Goal: Task Accomplishment & Management: Manage account settings

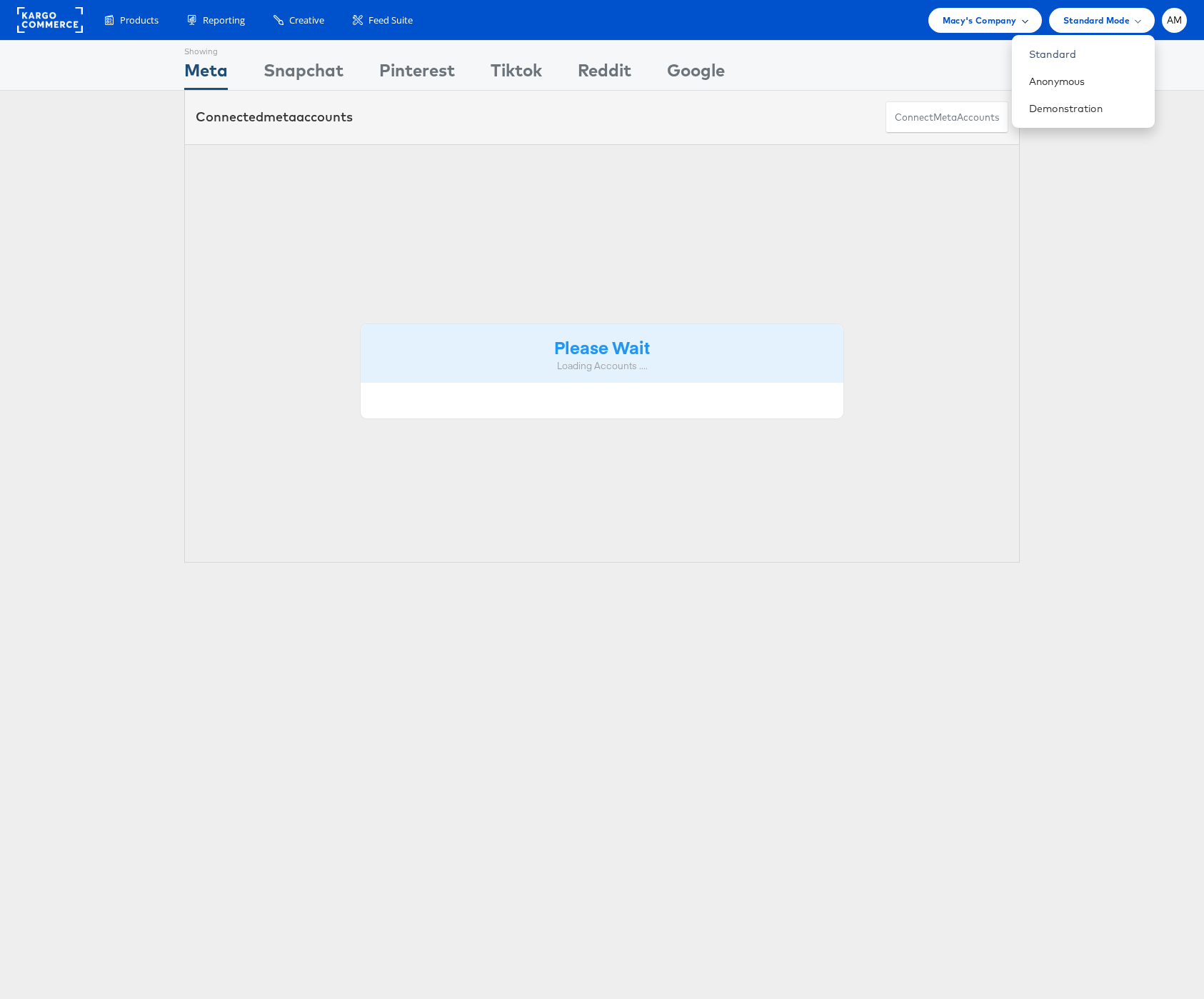
click at [973, 18] on span "Macy's Company" at bounding box center [979, 20] width 74 height 15
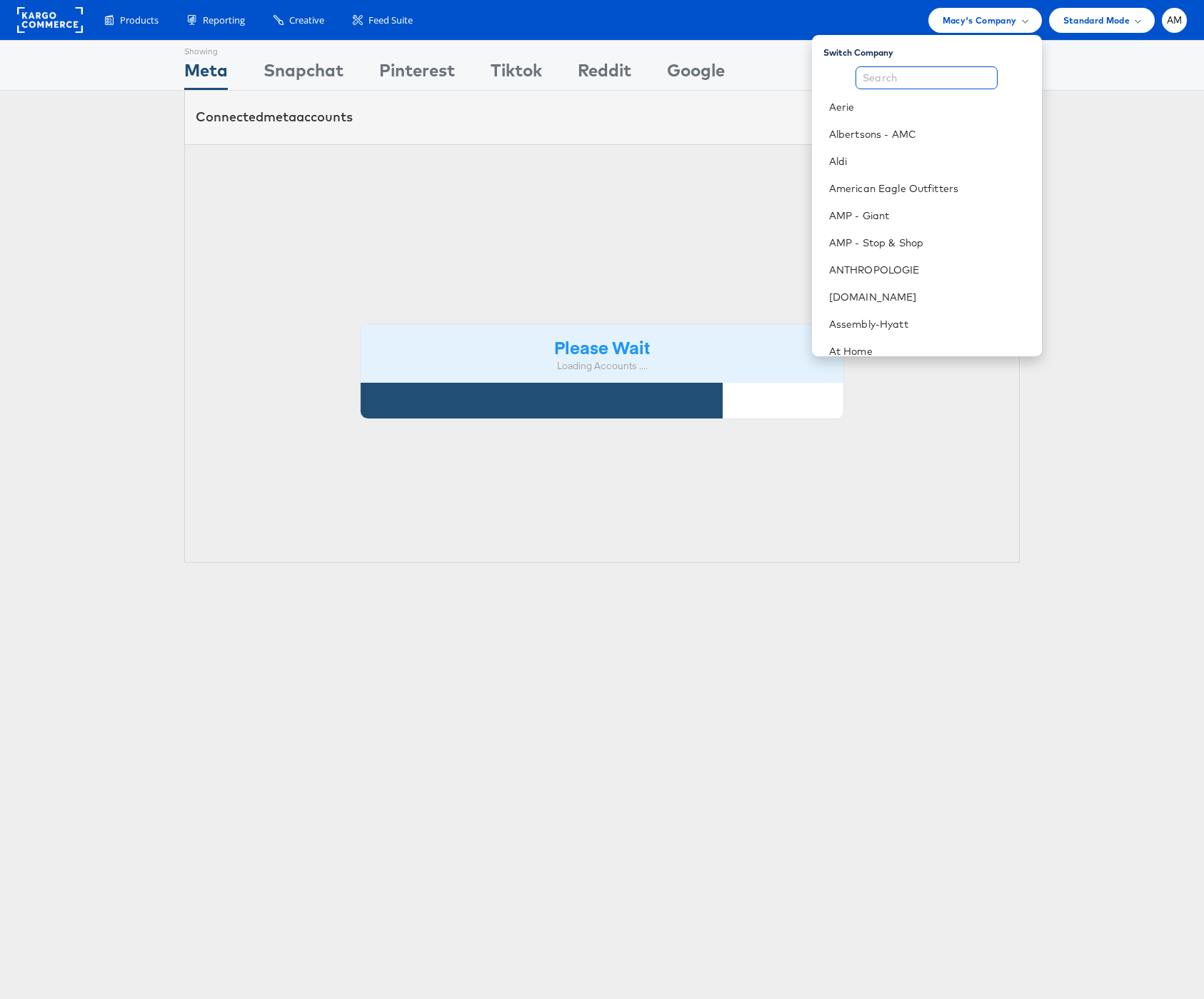
click at [923, 78] on input "text" at bounding box center [927, 78] width 142 height 23
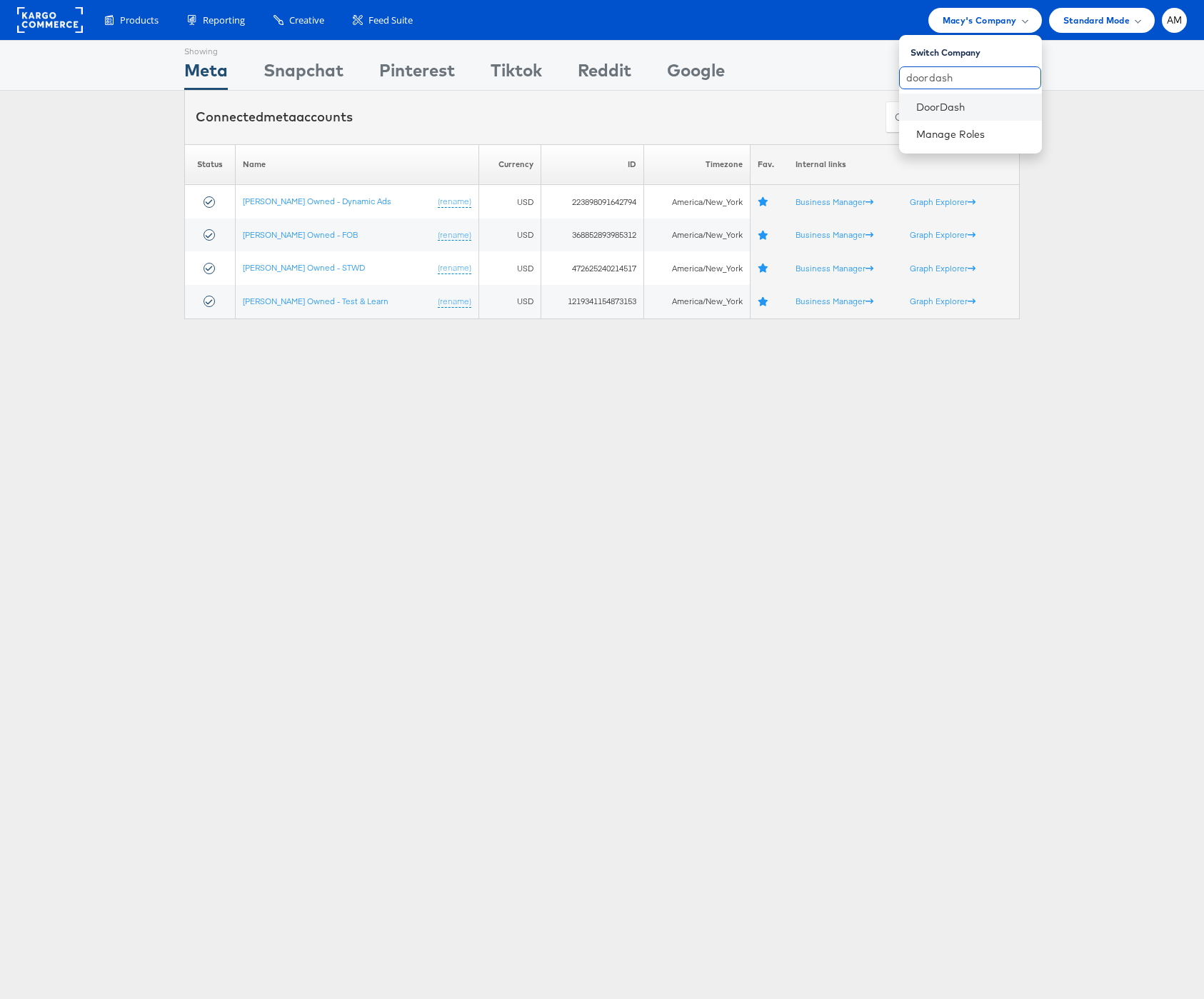
type input "doordash"
click at [950, 96] on li "DoorDash" at bounding box center [970, 106] width 143 height 27
click at [947, 104] on link "DoorDash" at bounding box center [973, 106] width 115 height 14
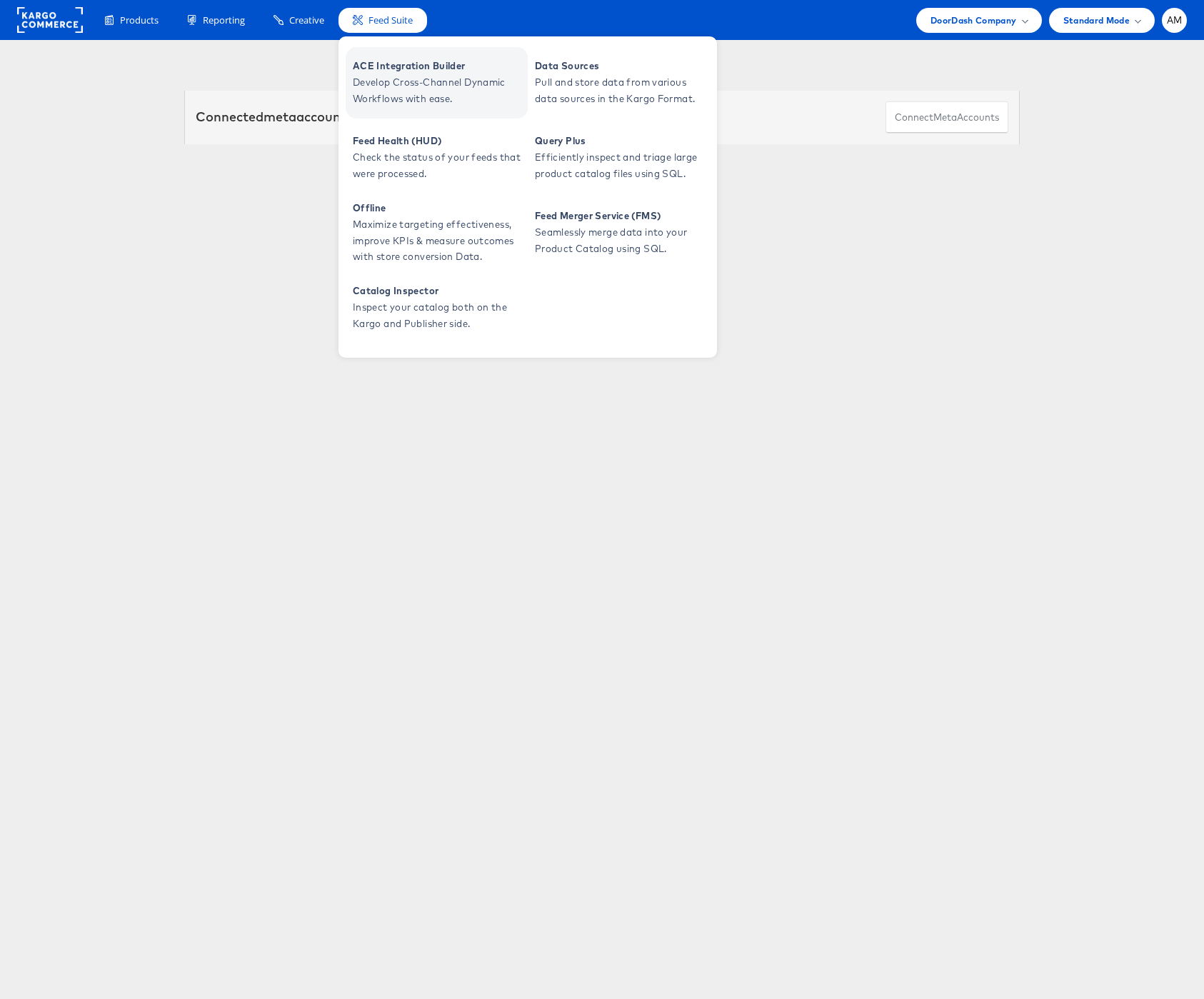
click at [391, 80] on span "Develop Cross-Channel Dynamic Workflows with ease." at bounding box center [438, 91] width 171 height 33
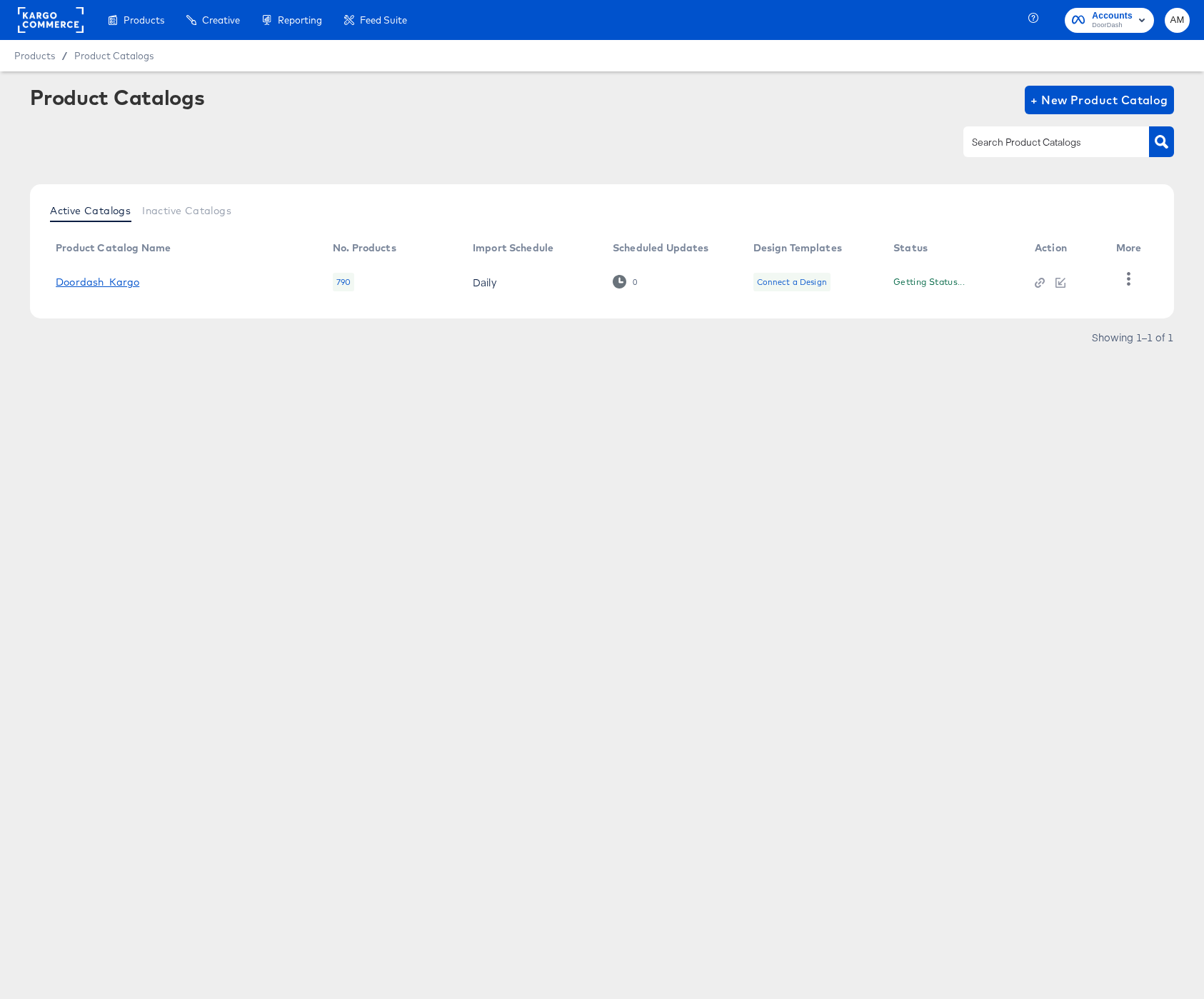
click at [107, 285] on link "Doordash_Kargo" at bounding box center [97, 282] width 83 height 11
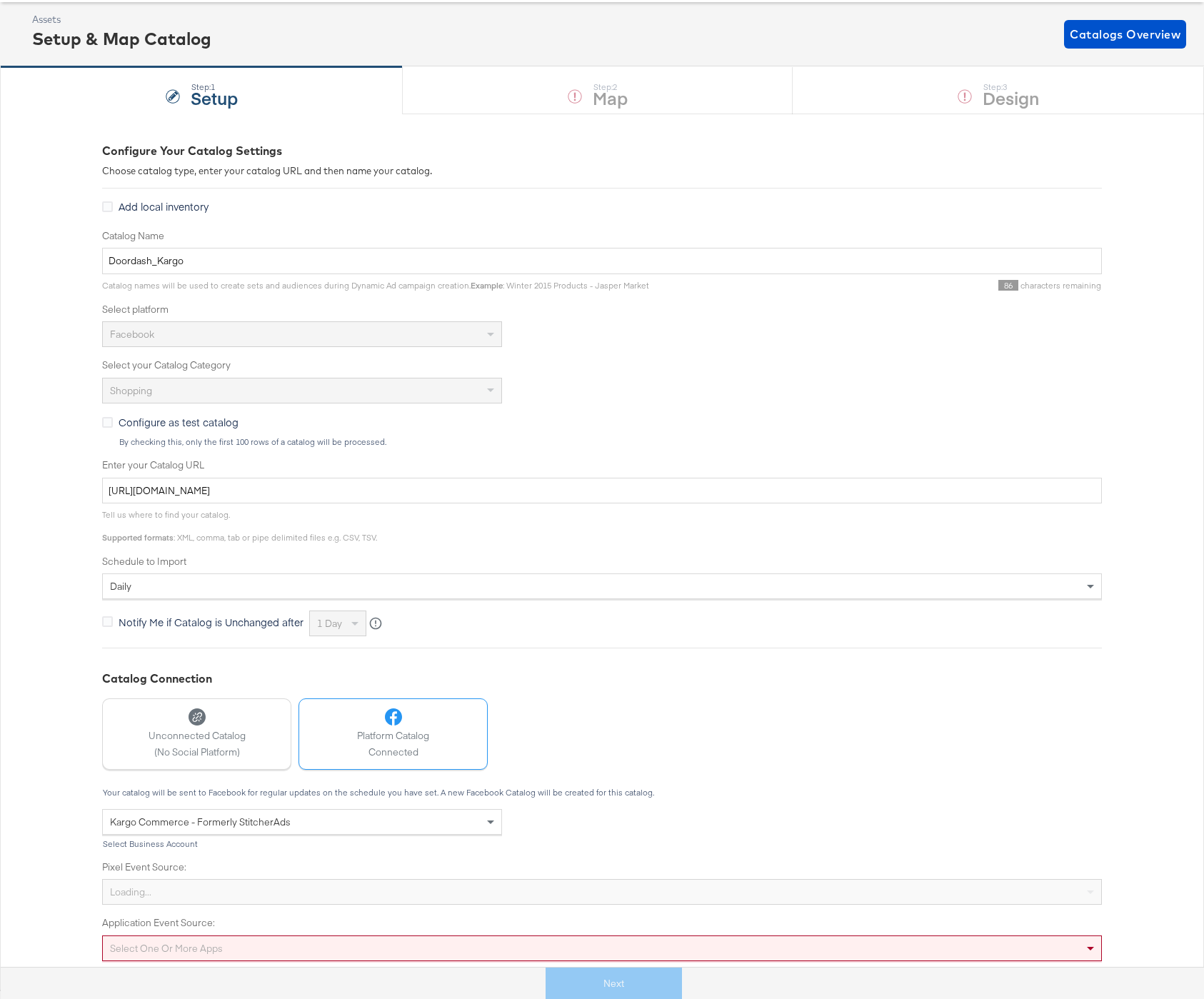
scroll to position [70, 0]
click at [495, 951] on div "Select one or more apps" at bounding box center [602, 948] width 1000 height 26
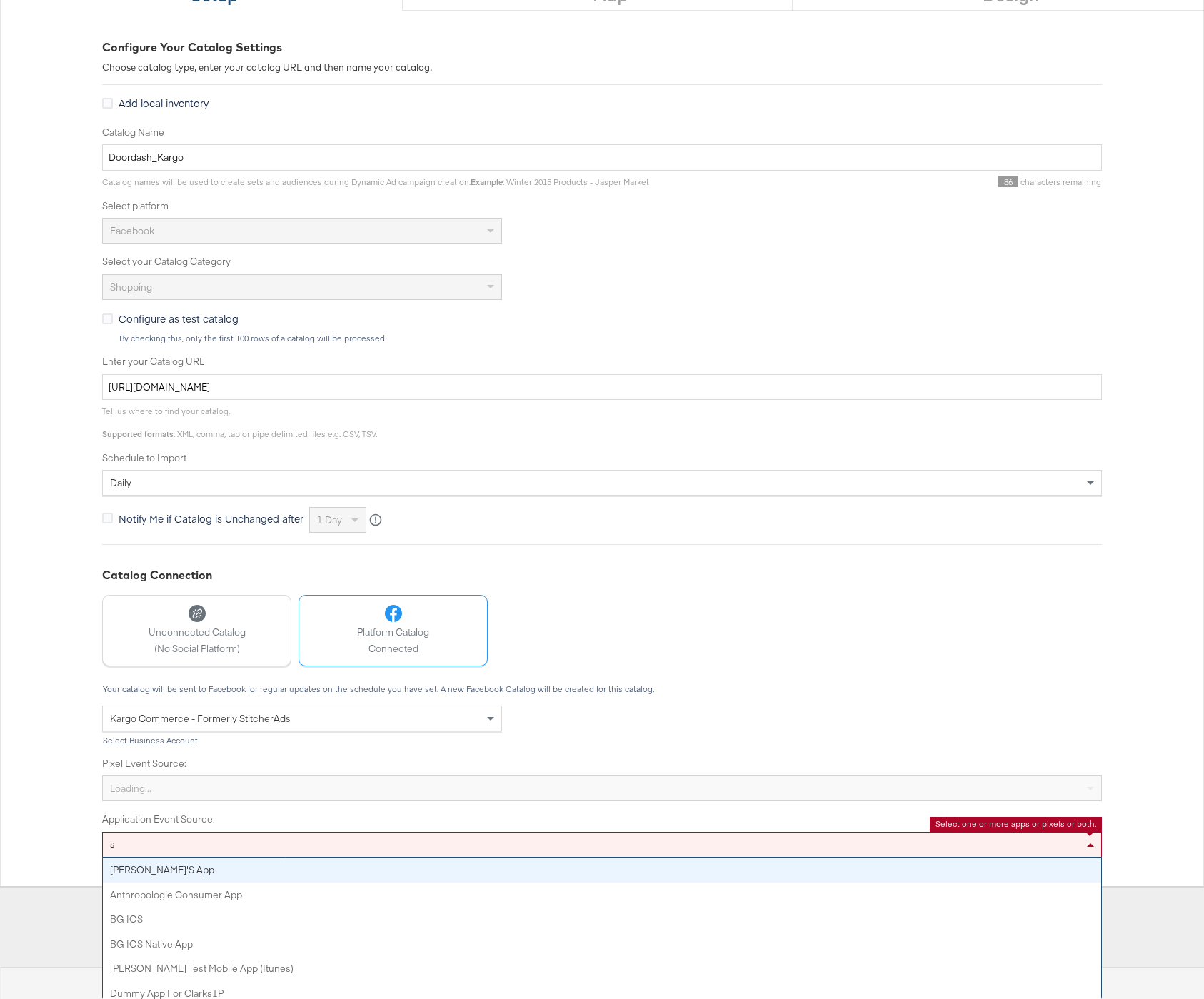
type input "st"
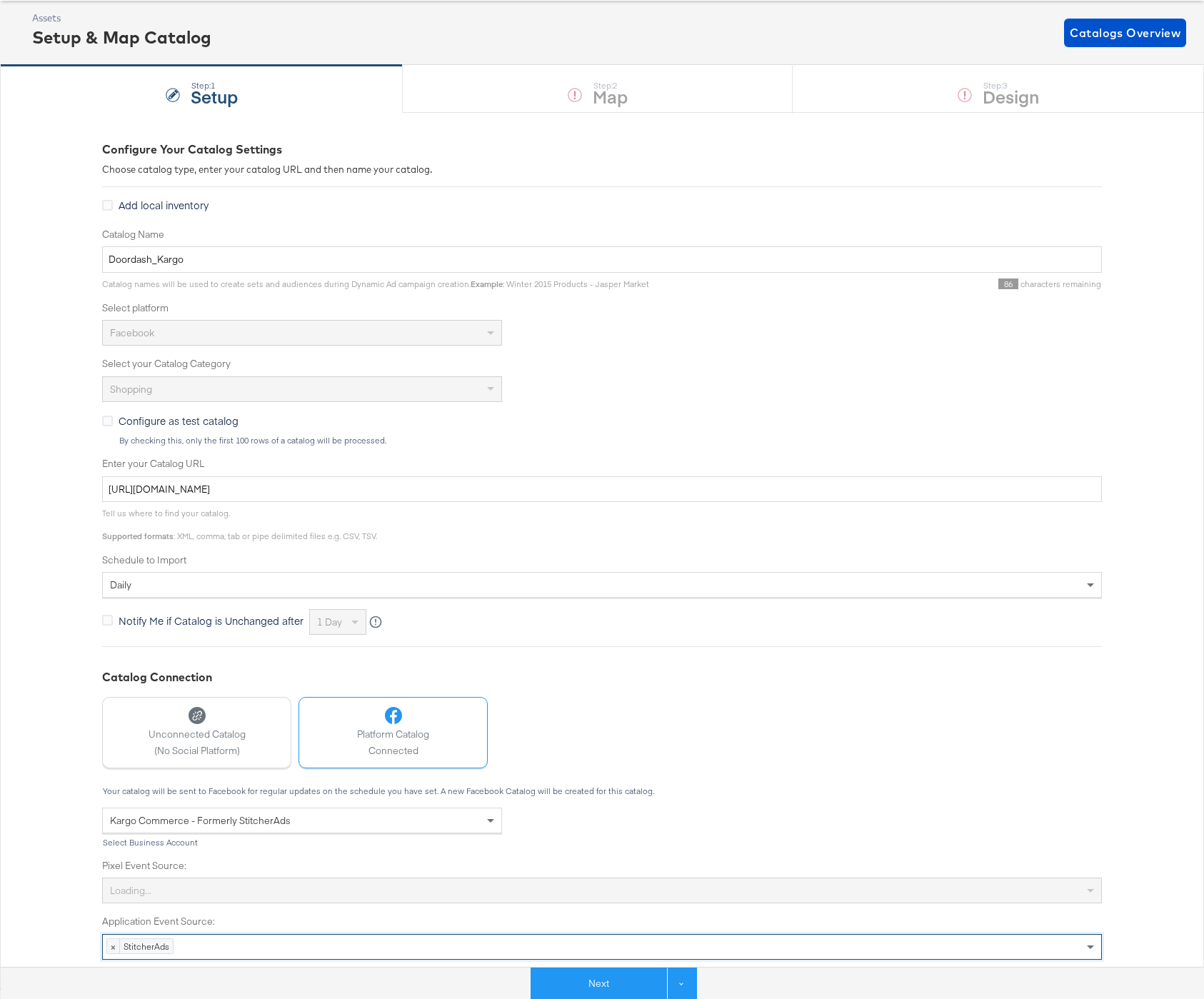
scroll to position [70, 0]
click at [603, 973] on button "Next" at bounding box center [599, 983] width 137 height 32
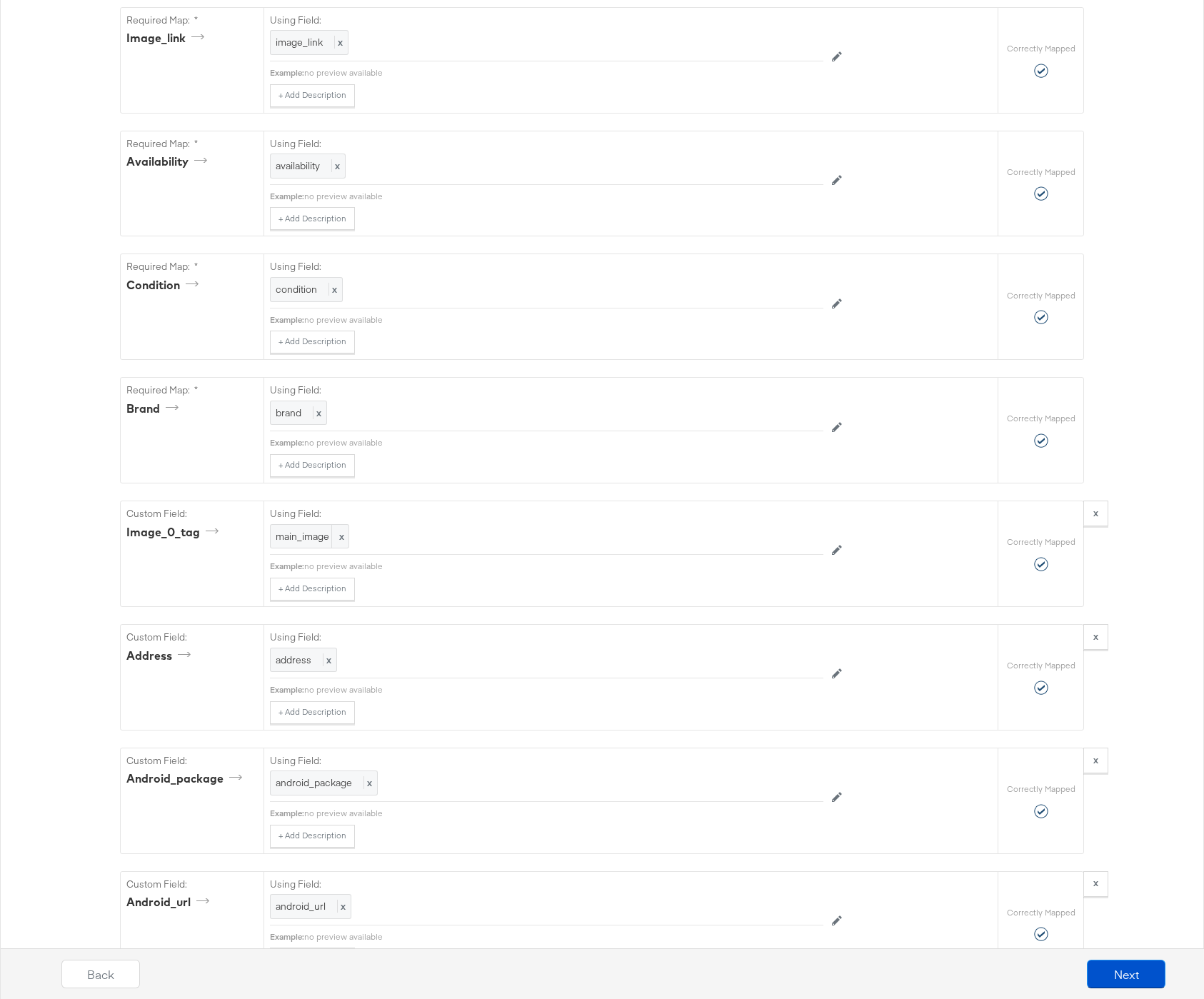
scroll to position [1626, 0]
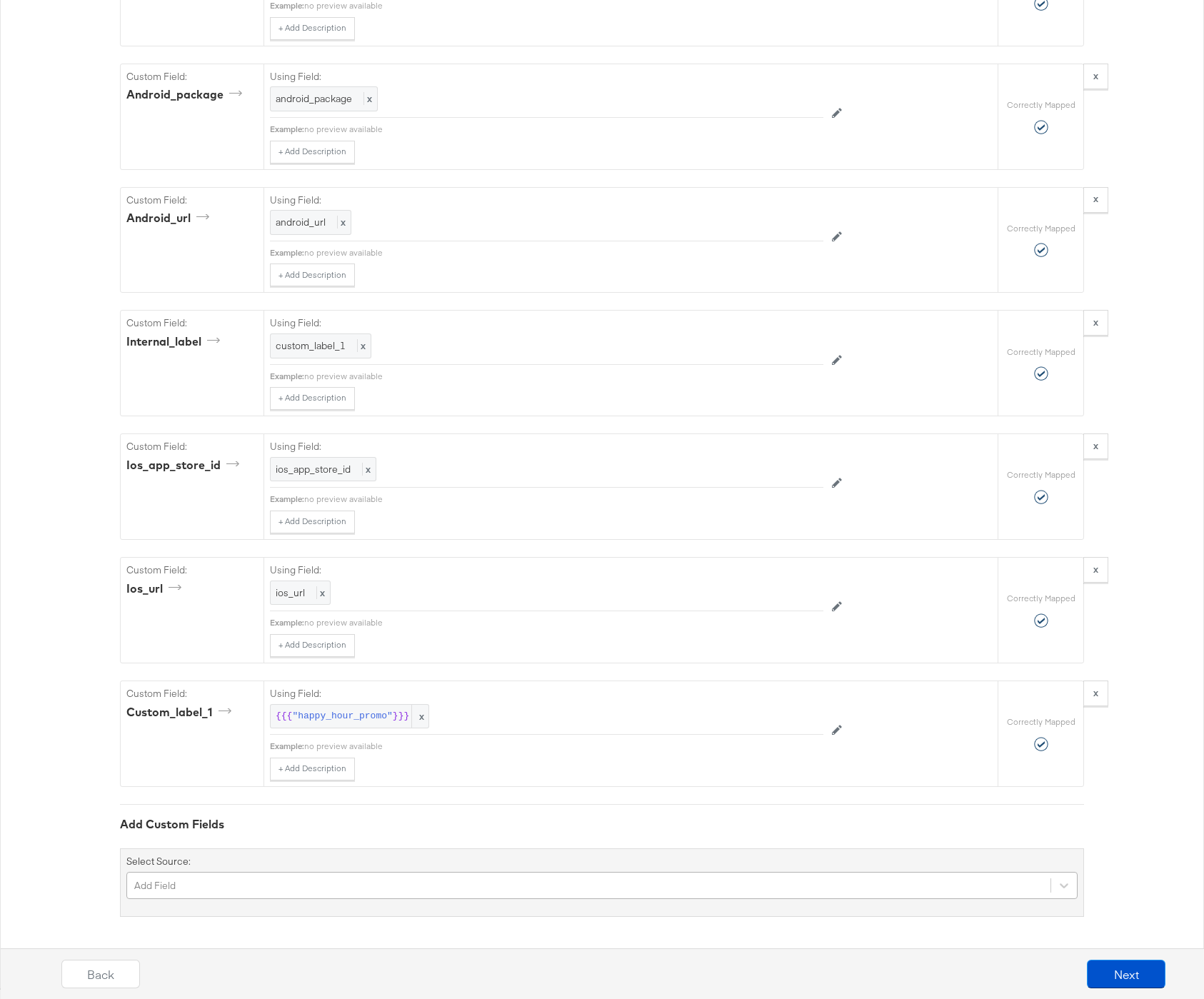
click at [296, 885] on div "Add Field" at bounding box center [602, 885] width 951 height 27
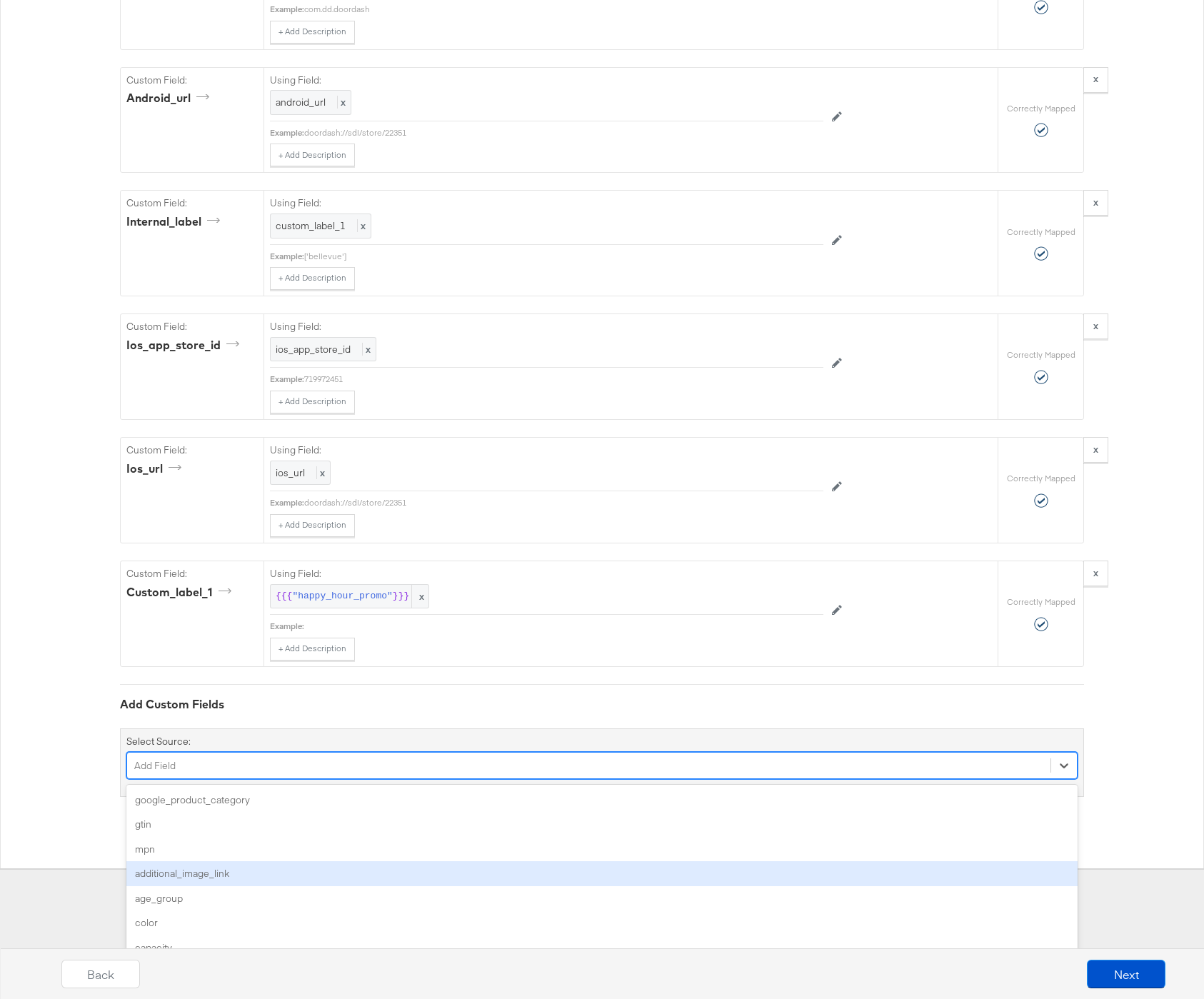
scroll to position [3840, 0]
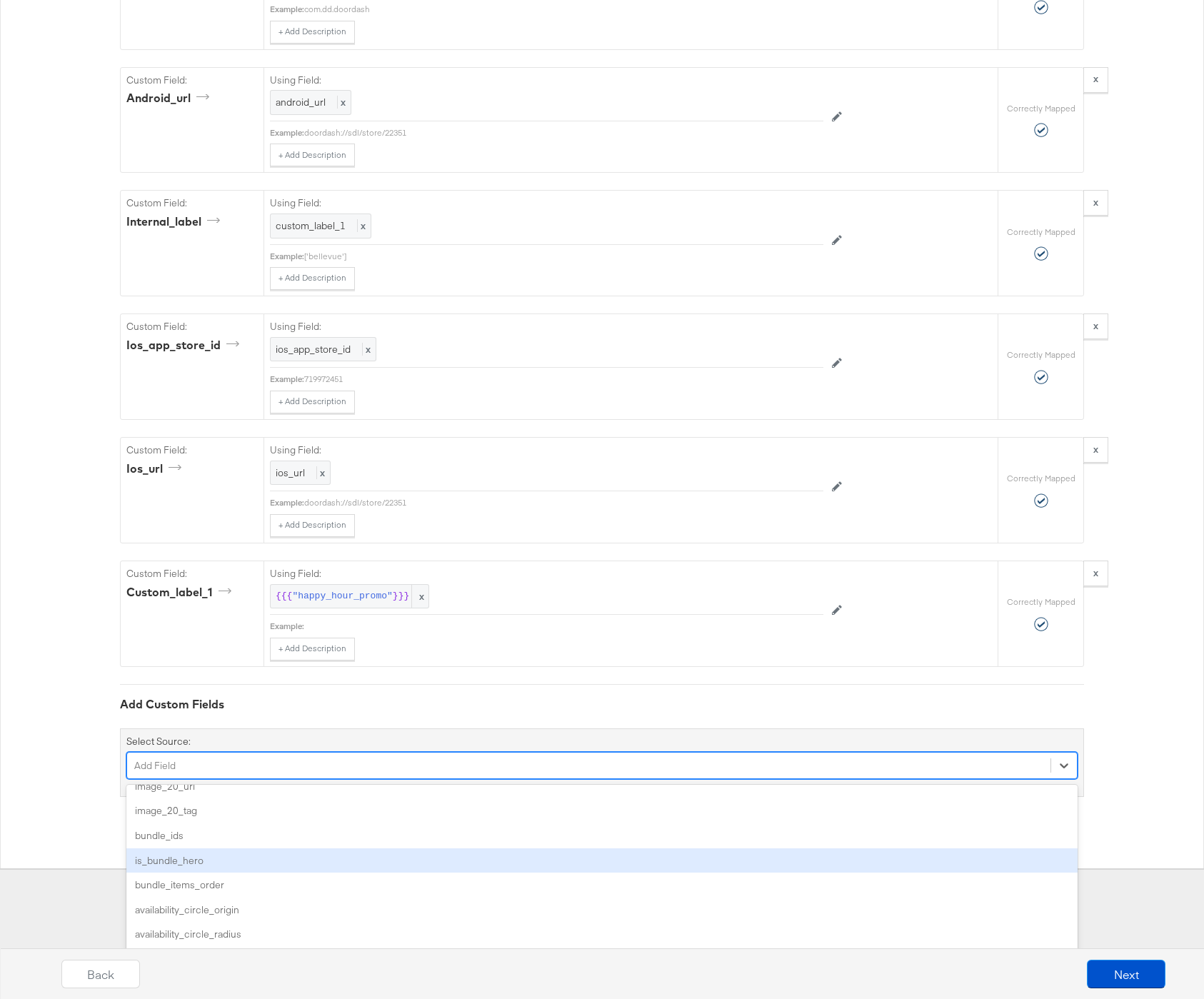
click at [278, 857] on div "is_bundle_hero" at bounding box center [602, 860] width 951 height 25
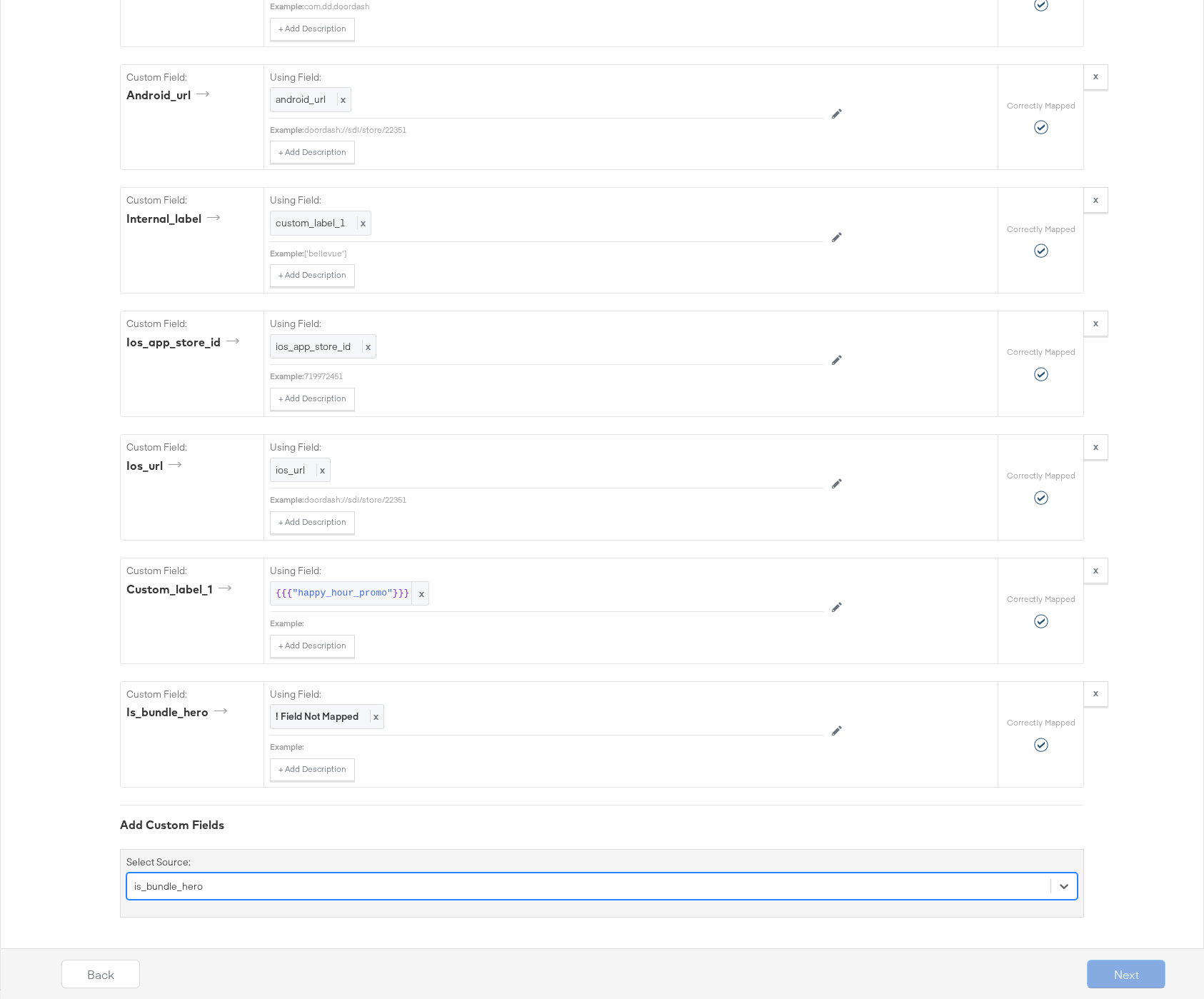
scroll to position [1749, 0]
click at [303, 718] on strong "! Field Not Mapped" at bounding box center [317, 715] width 83 height 13
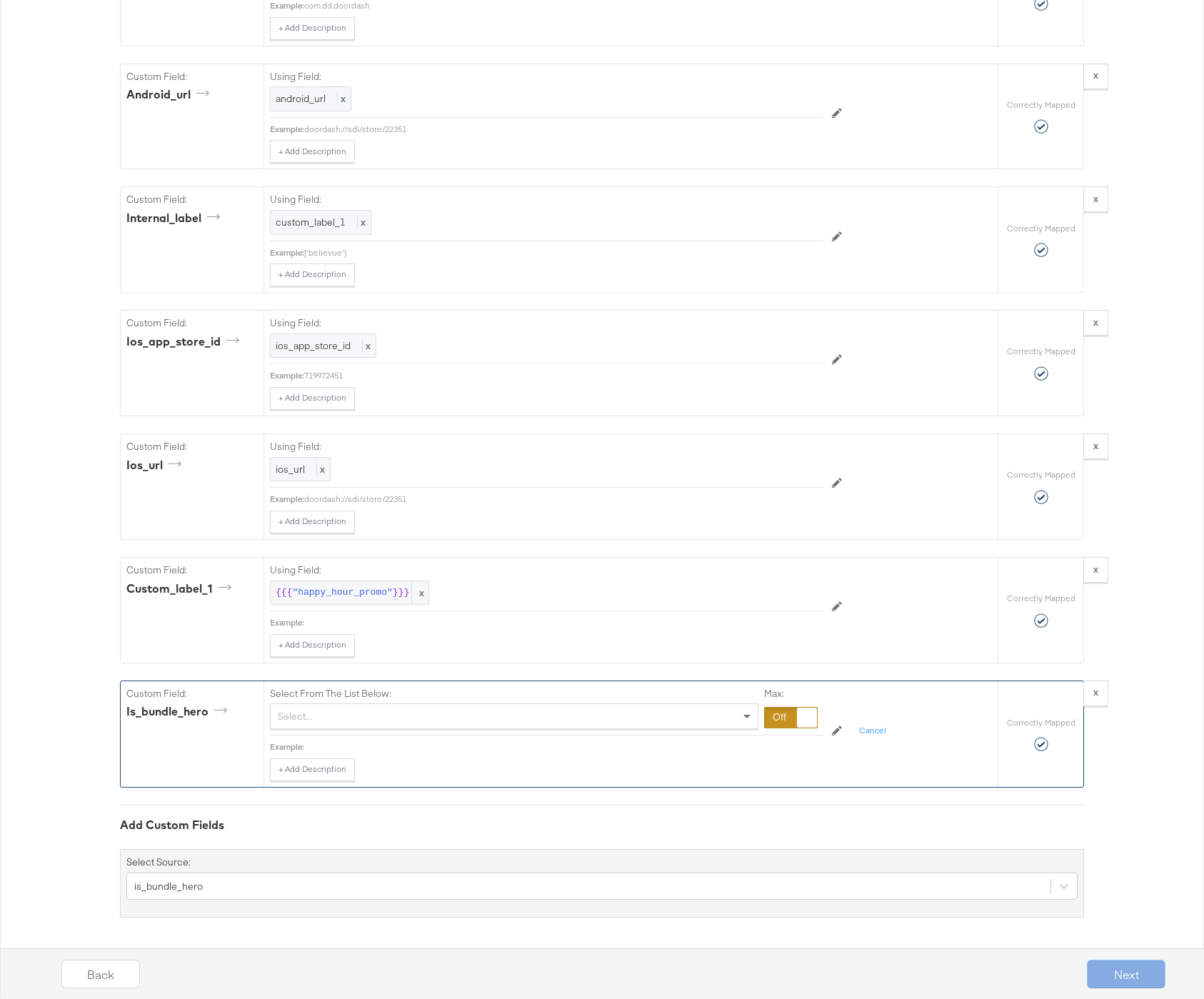
scroll to position [1749, 0]
click at [303, 716] on div "Select..." at bounding box center [514, 715] width 487 height 24
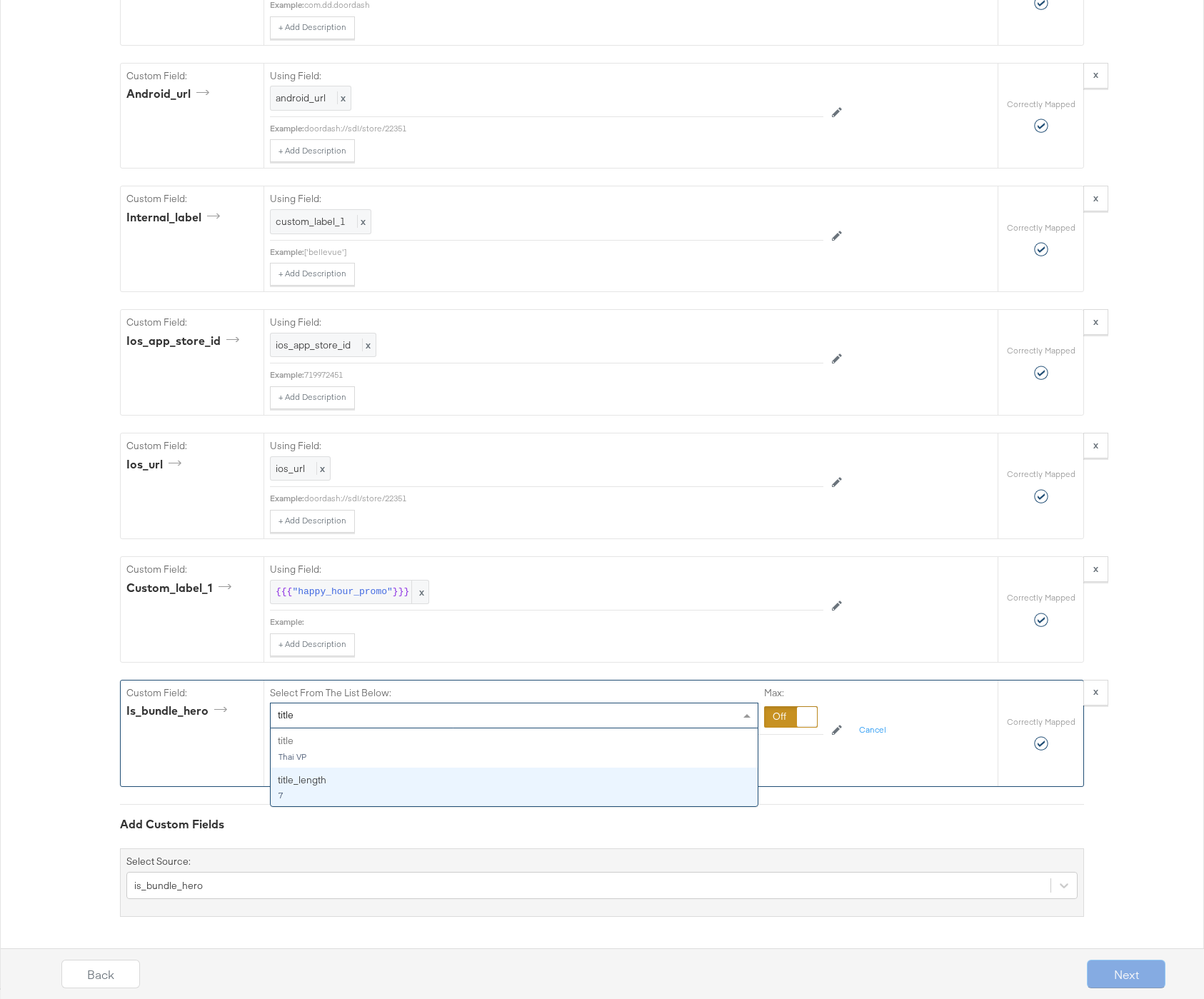
type input "title"
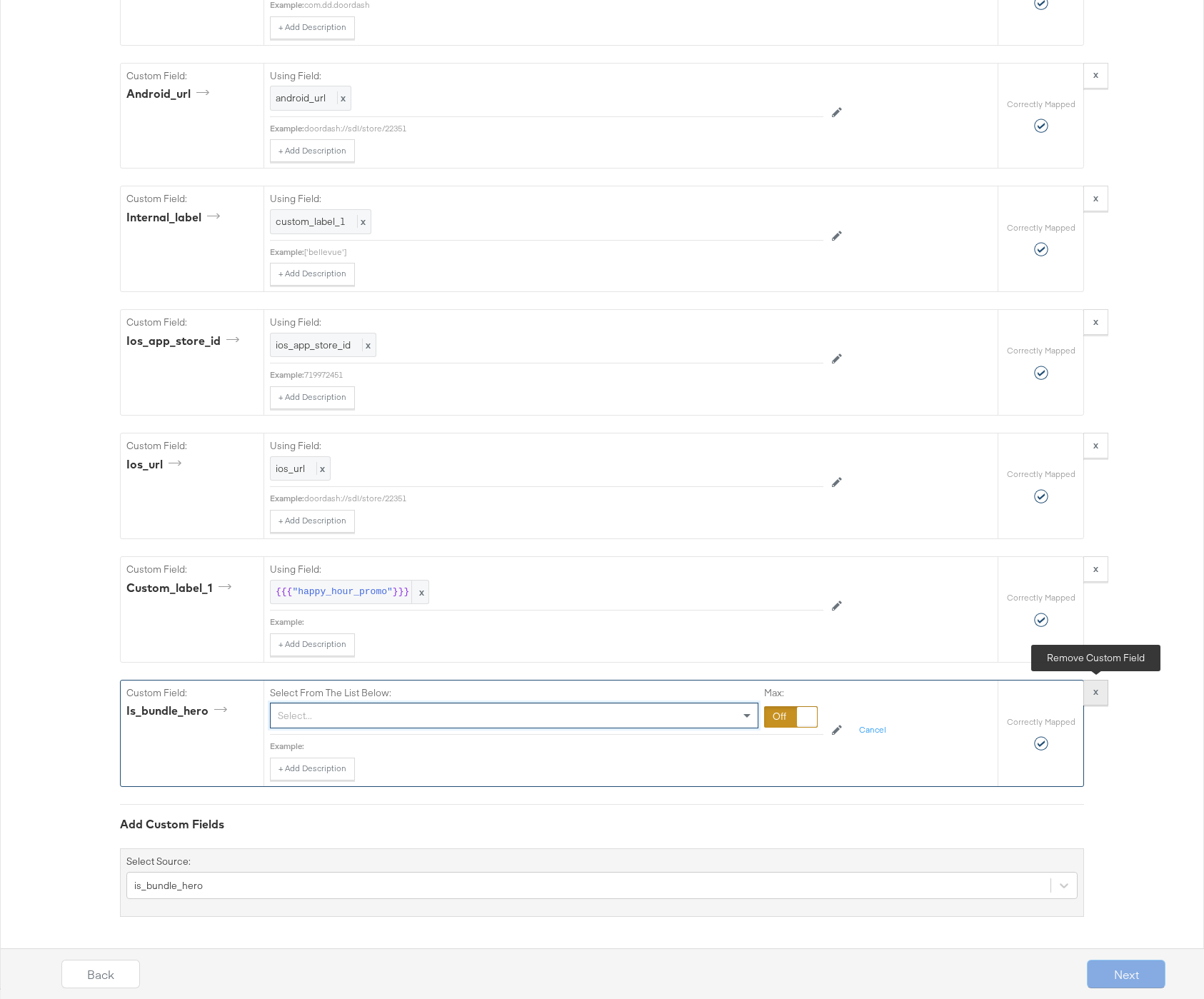
click at [1092, 697] on button "x" at bounding box center [1095, 693] width 25 height 26
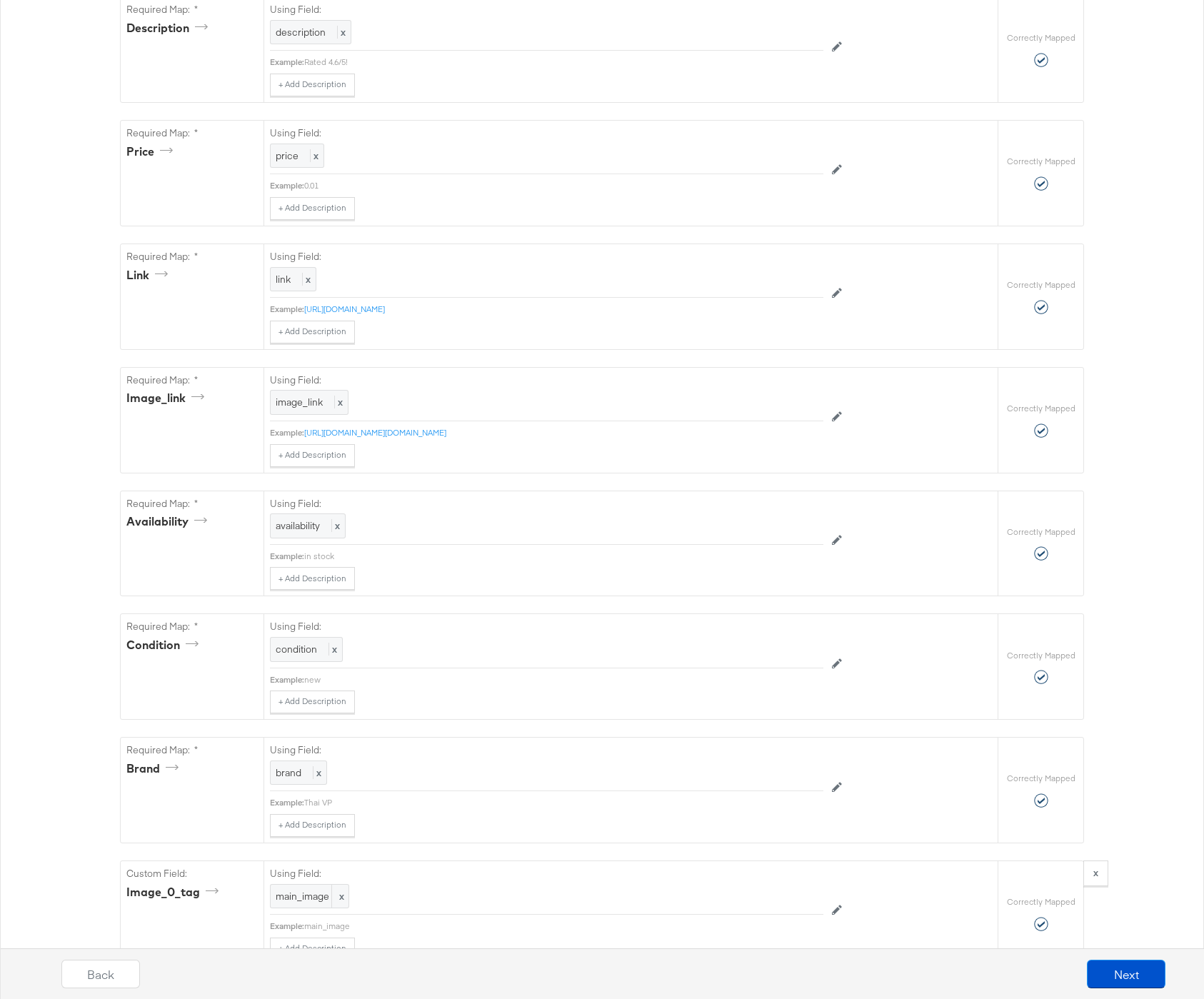
scroll to position [0, 0]
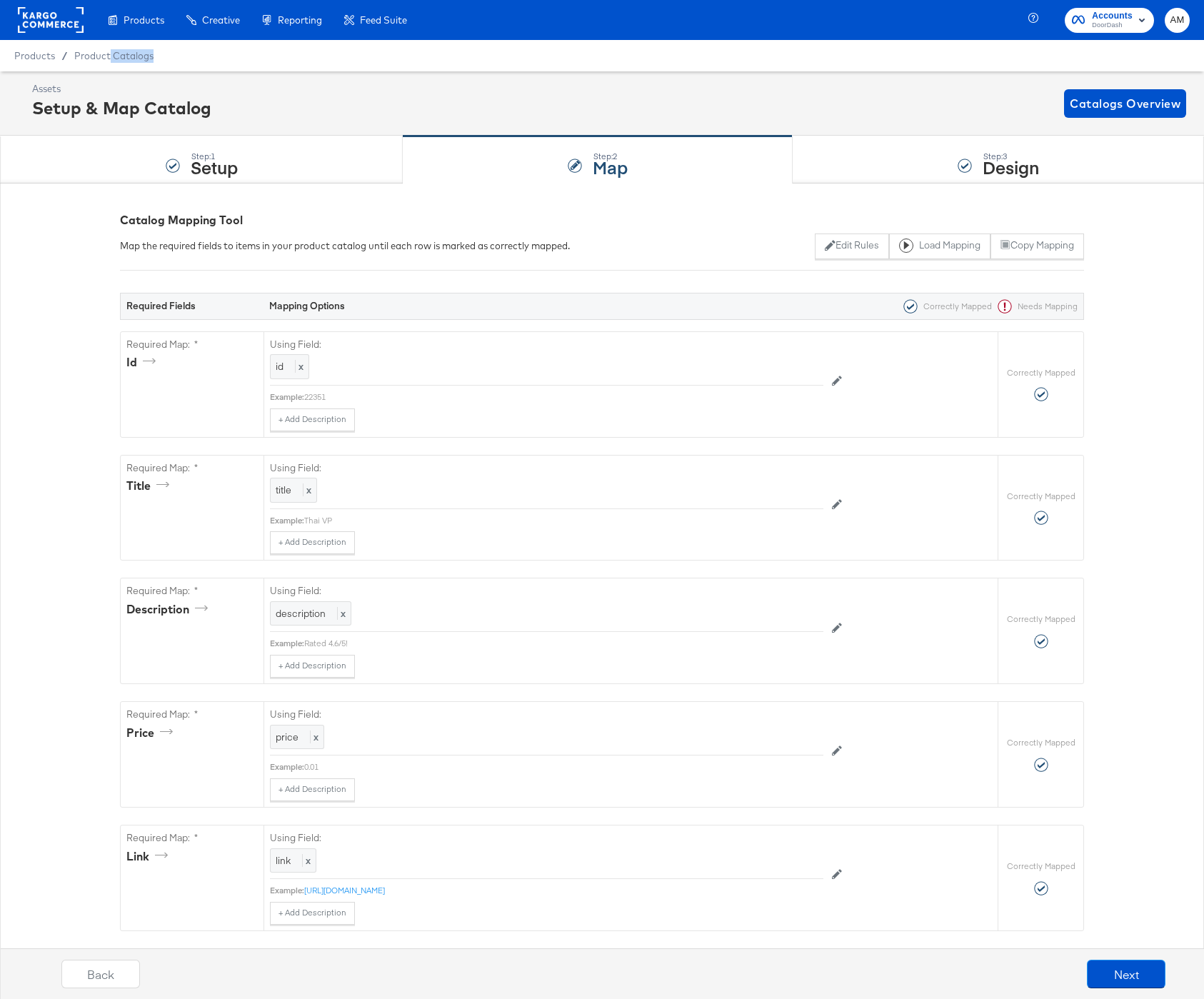
click at [110, 62] on div "Products / Product Catalogs" at bounding box center [602, 55] width 1204 height 31
click at [110, 59] on span "Product Catalogs" at bounding box center [114, 55] width 80 height 11
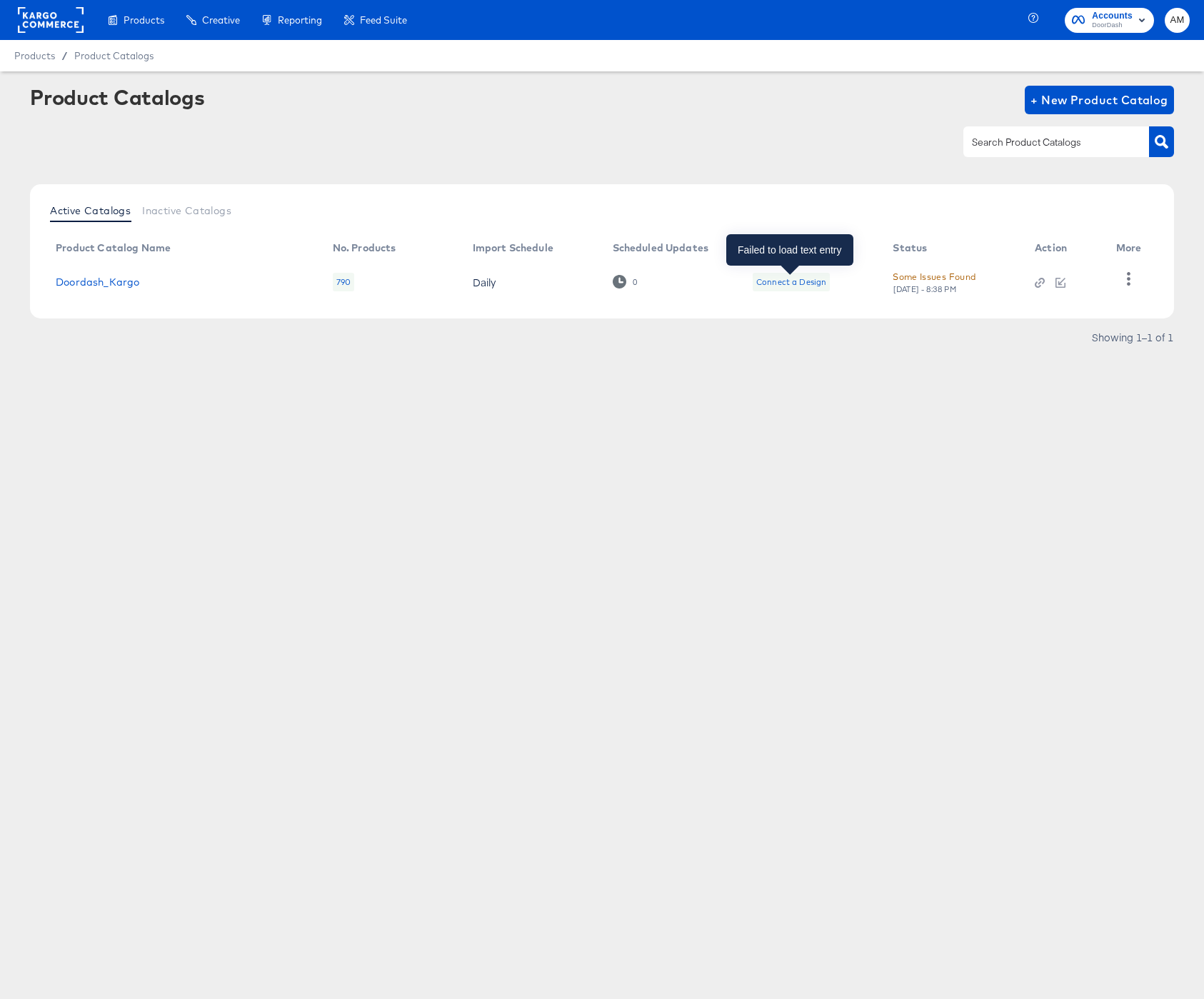
click at [790, 285] on div "Connect a Design" at bounding box center [791, 282] width 70 height 11
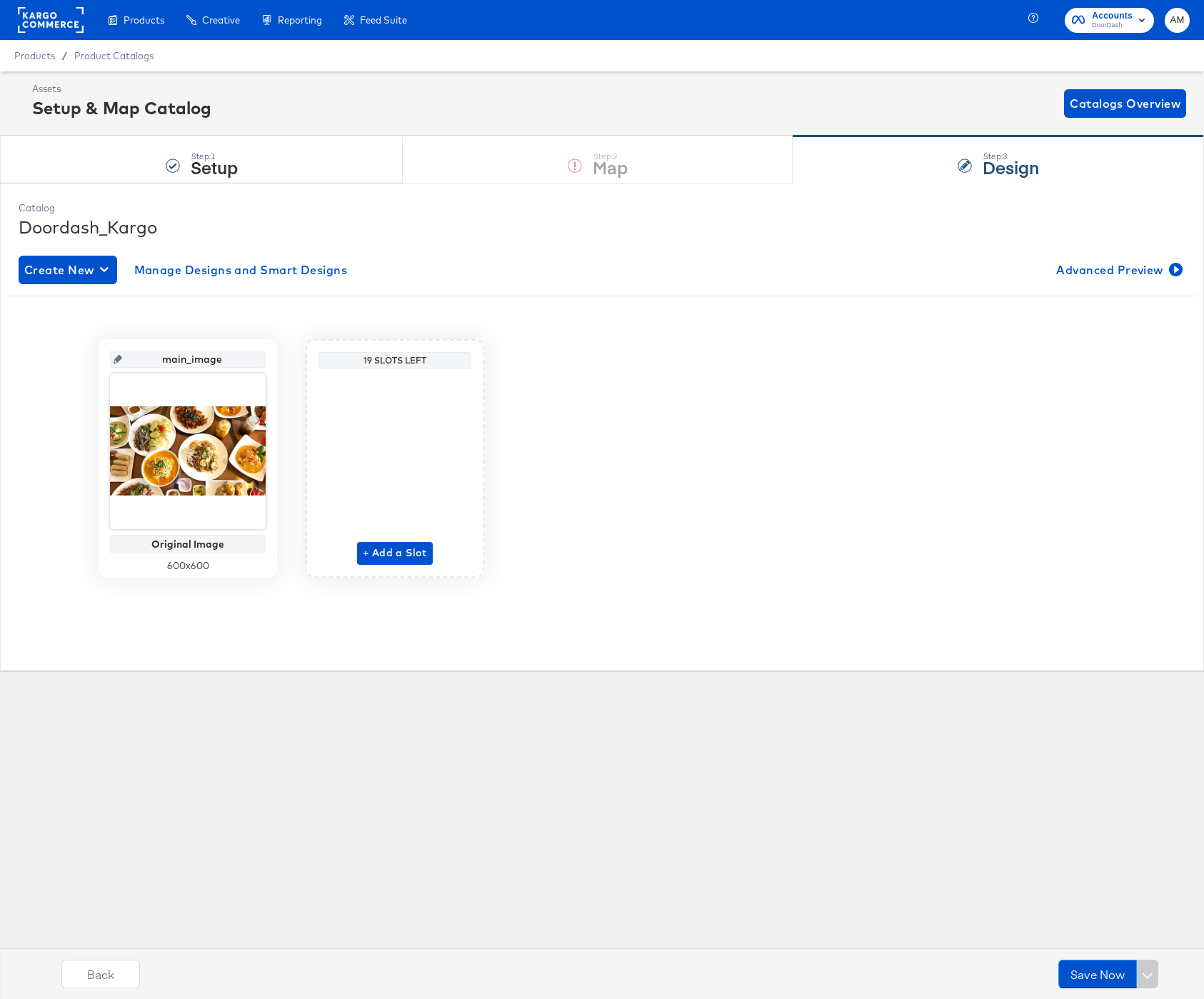
click at [602, 164] on div "Step: 1 Setup Step: 2 Map Step: 3 Design" at bounding box center [602, 159] width 1204 height 47
click at [45, 23] on rect at bounding box center [50, 20] width 66 height 26
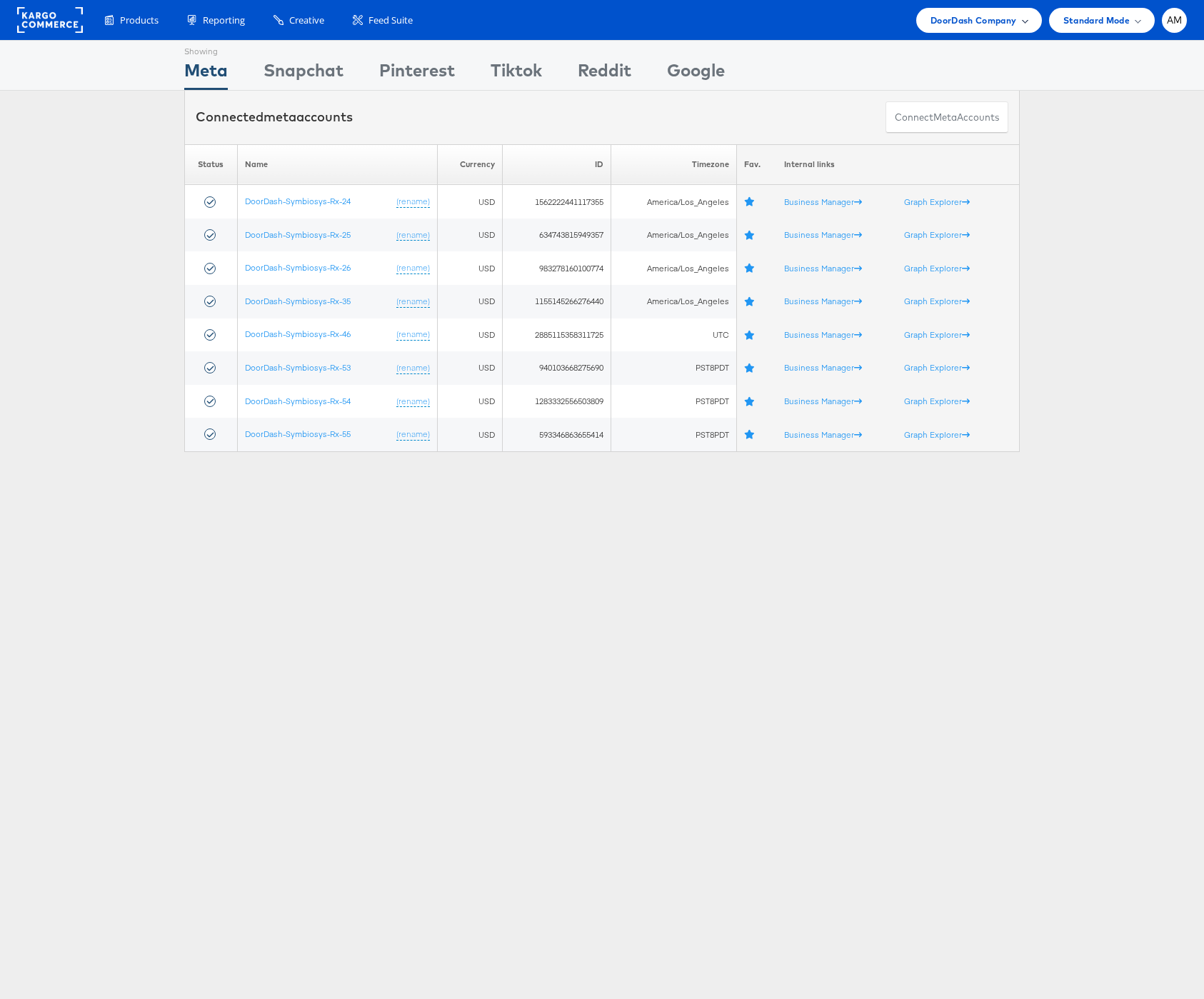
click at [970, 18] on span "DoorDash Company" at bounding box center [974, 20] width 87 height 15
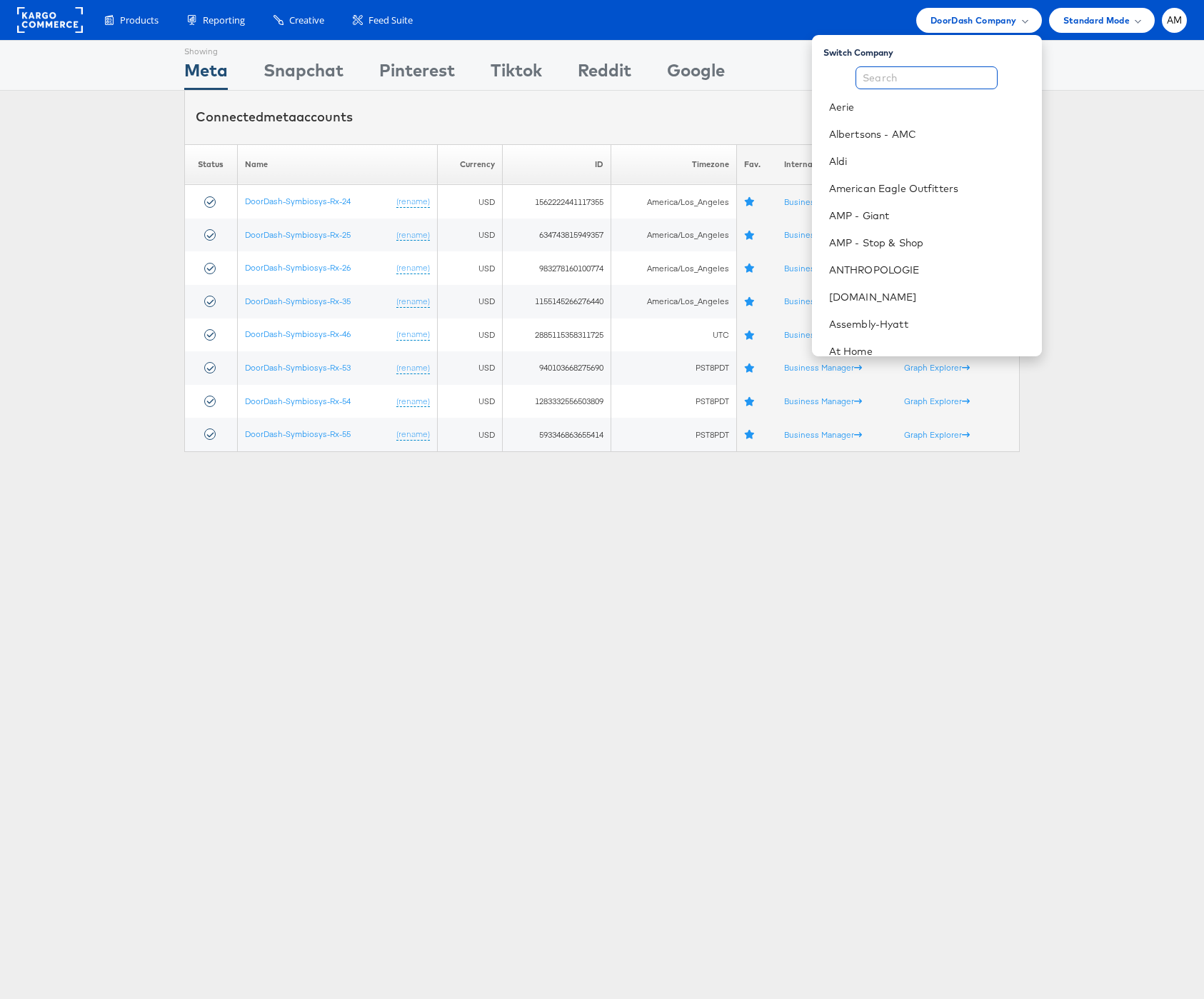
click at [920, 80] on input "text" at bounding box center [927, 78] width 142 height 23
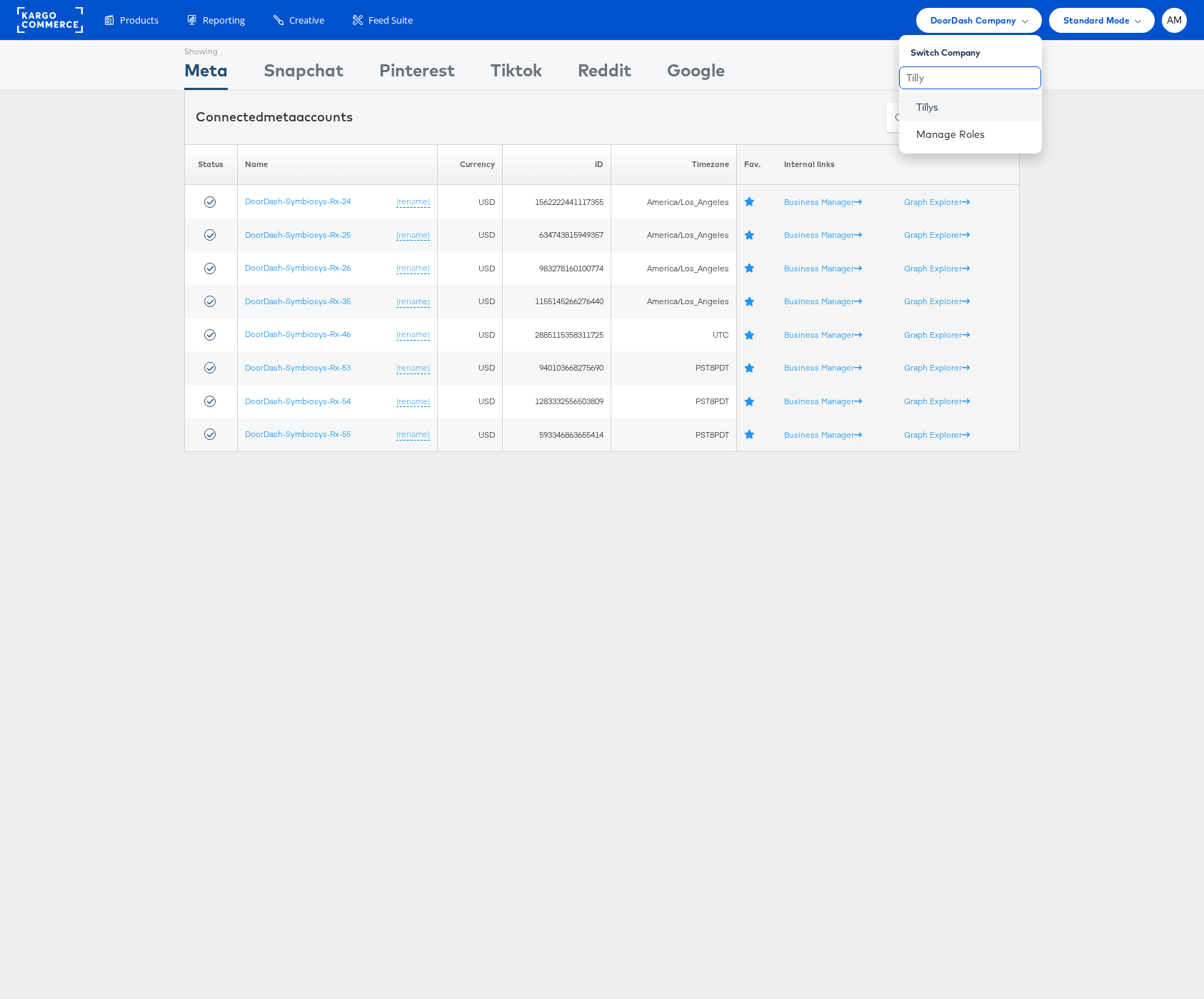
type input "Tilly"
click at [934, 103] on link "Tillys" at bounding box center [973, 106] width 115 height 14
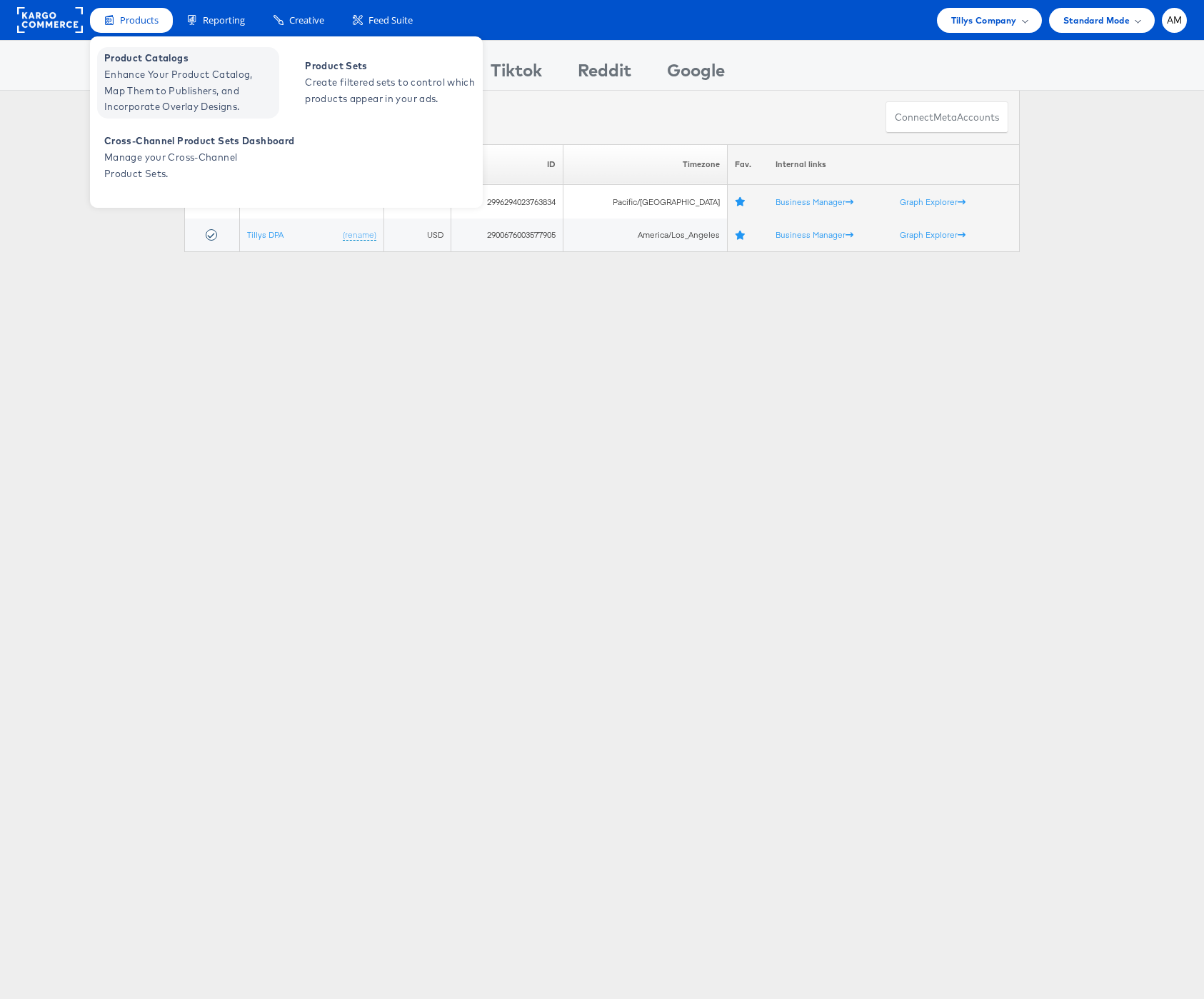
click at [146, 66] on span "Product Catalogs" at bounding box center [189, 58] width 171 height 17
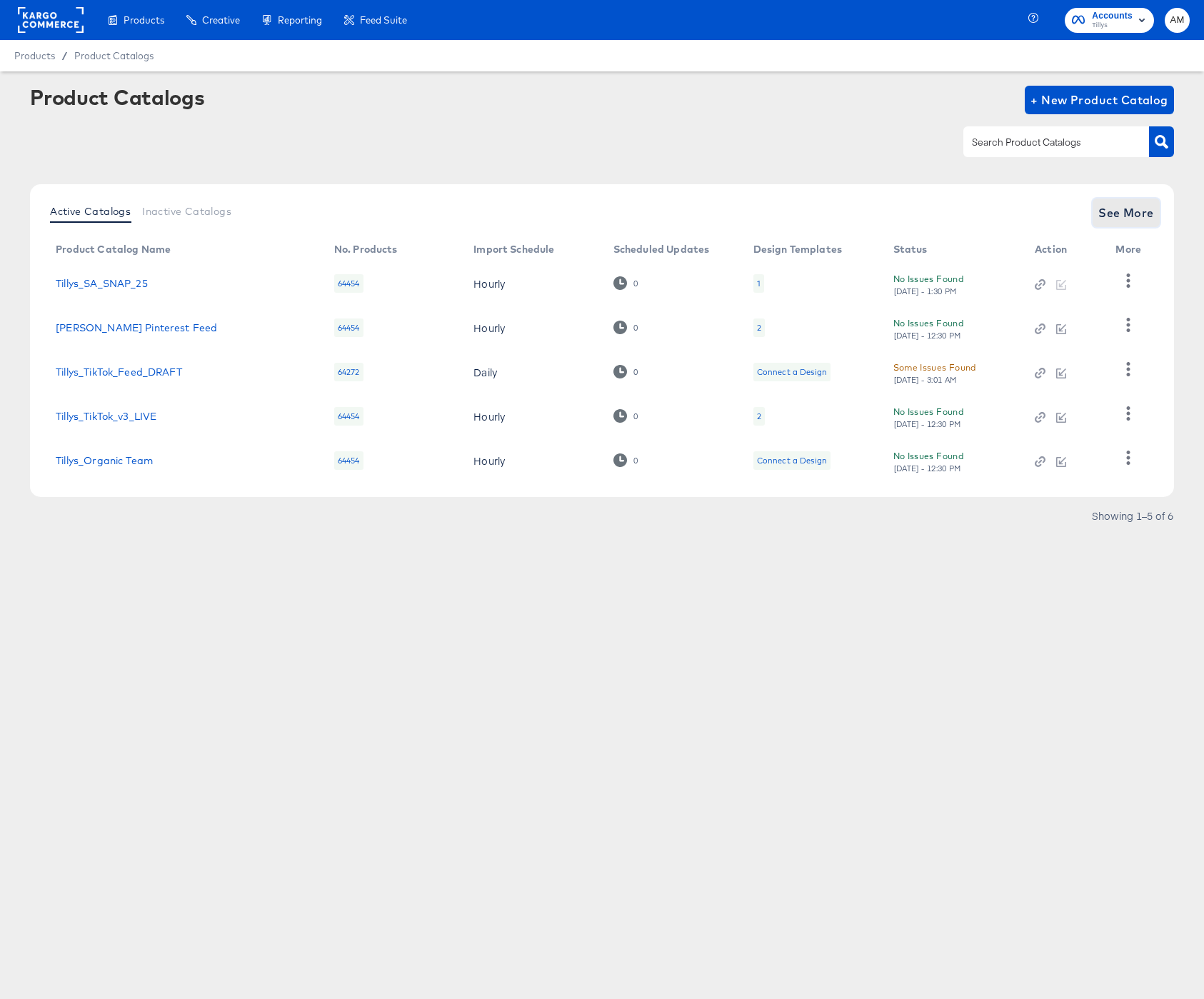
click at [1126, 209] on span "See More" at bounding box center [1126, 213] width 55 height 20
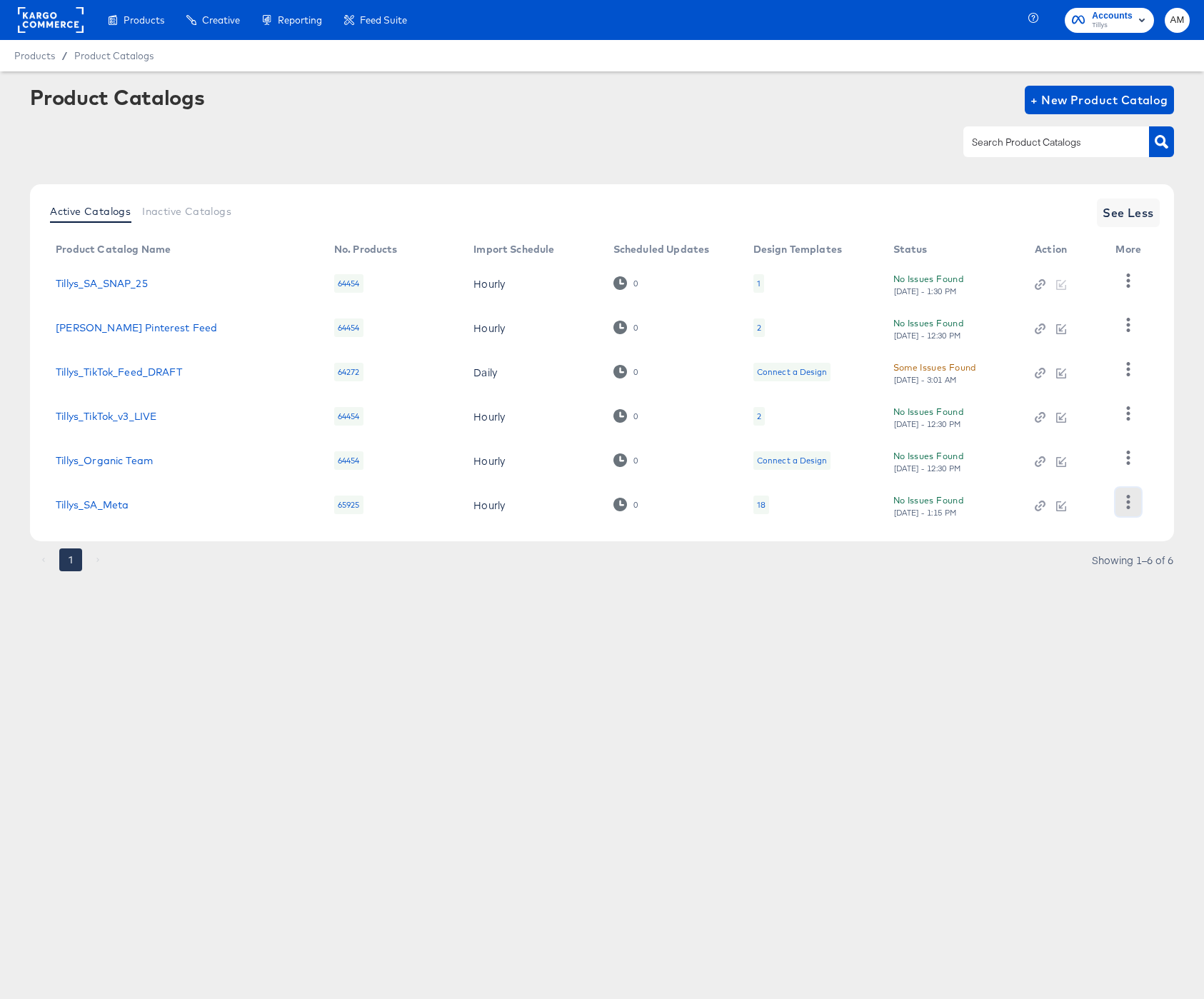
click at [1127, 504] on icon "button" at bounding box center [1127, 502] width 14 height 14
click at [1071, 438] on div "HUD Checks (Internal)" at bounding box center [1069, 431] width 143 height 23
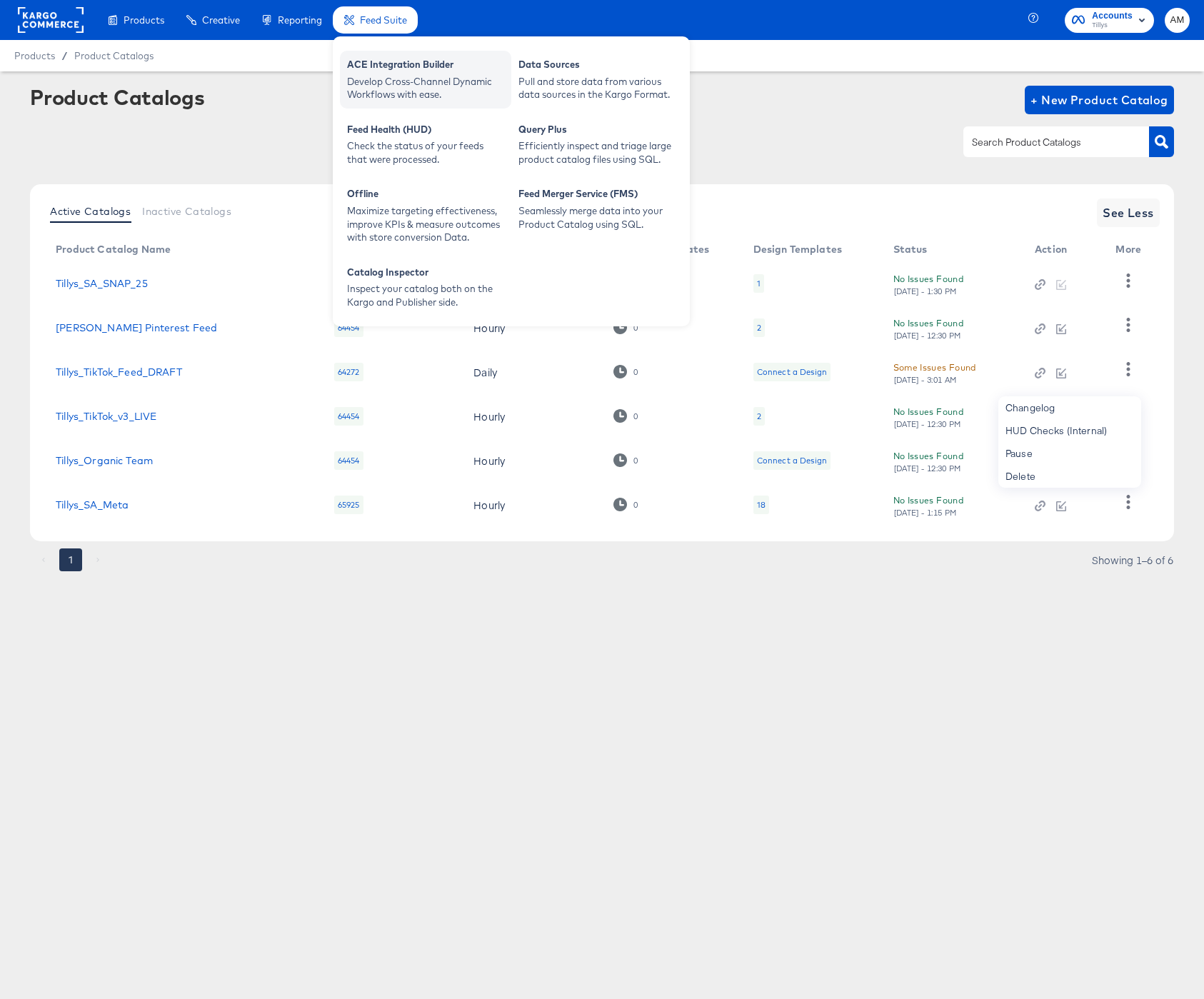
click at [410, 77] on div "Develop Cross-Channel Dynamic Workflows with ease." at bounding box center [426, 88] width 157 height 27
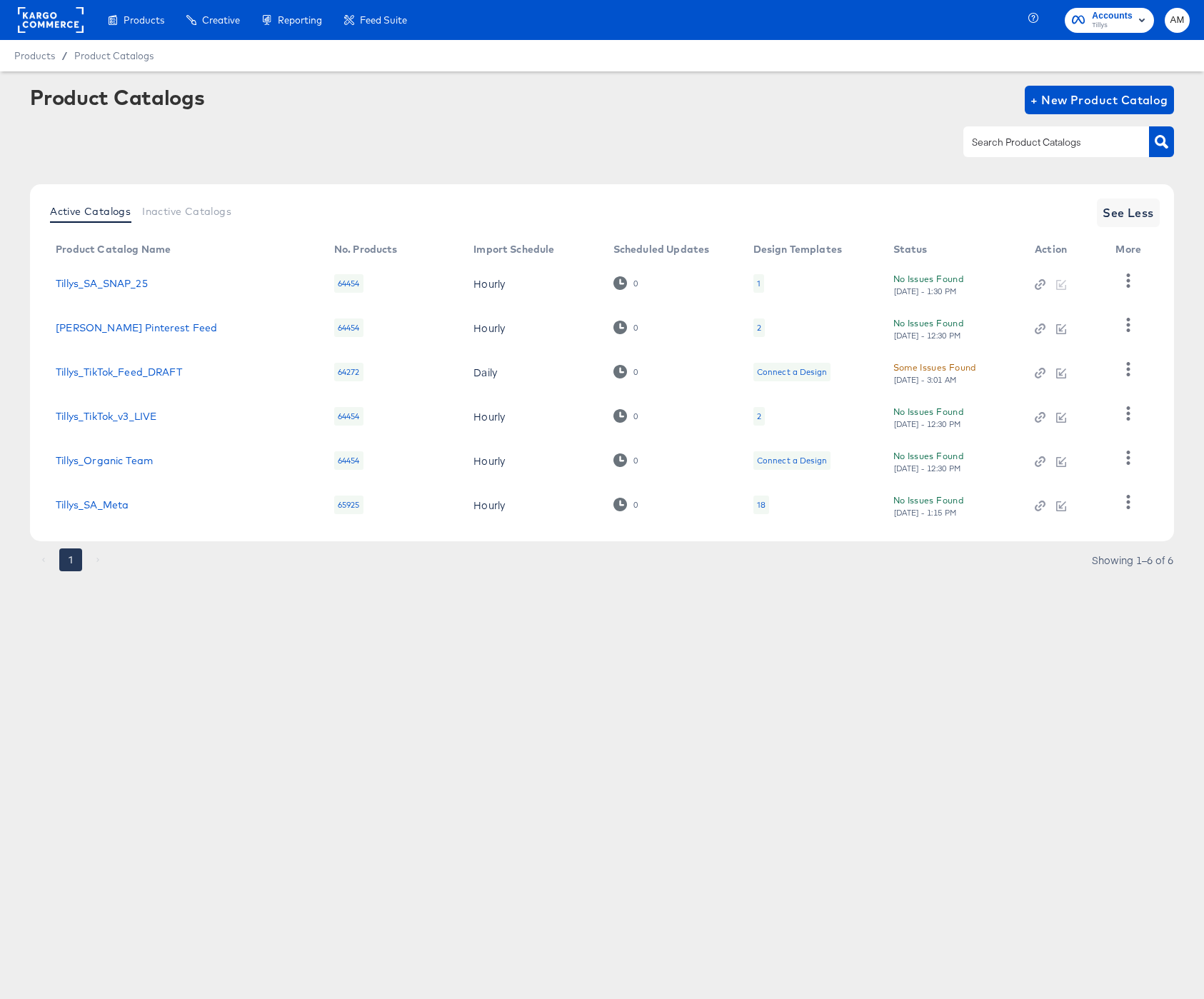
click at [68, 26] on rect at bounding box center [50, 20] width 66 height 26
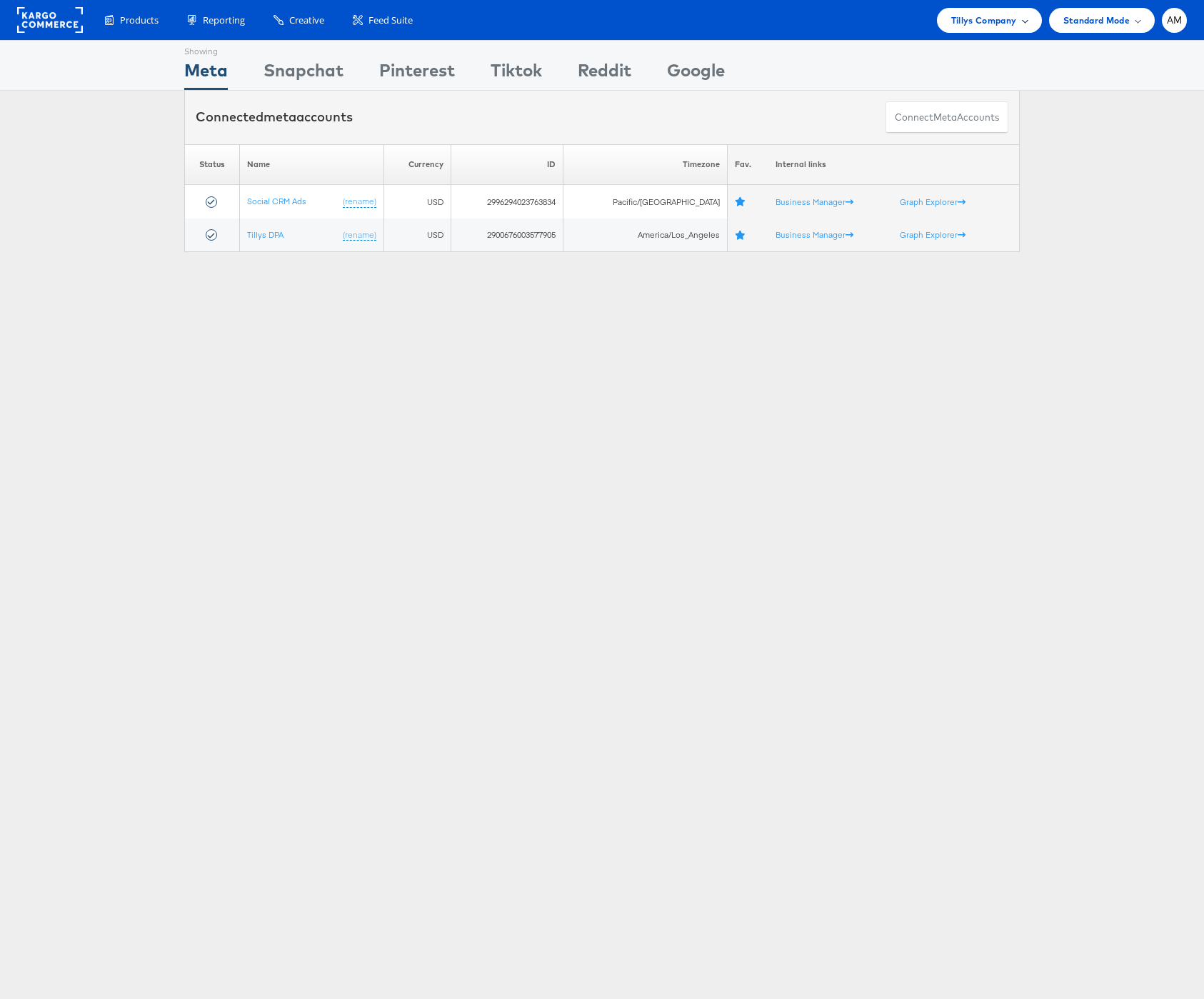
click at [975, 22] on span "Tillys Company" at bounding box center [983, 20] width 66 height 15
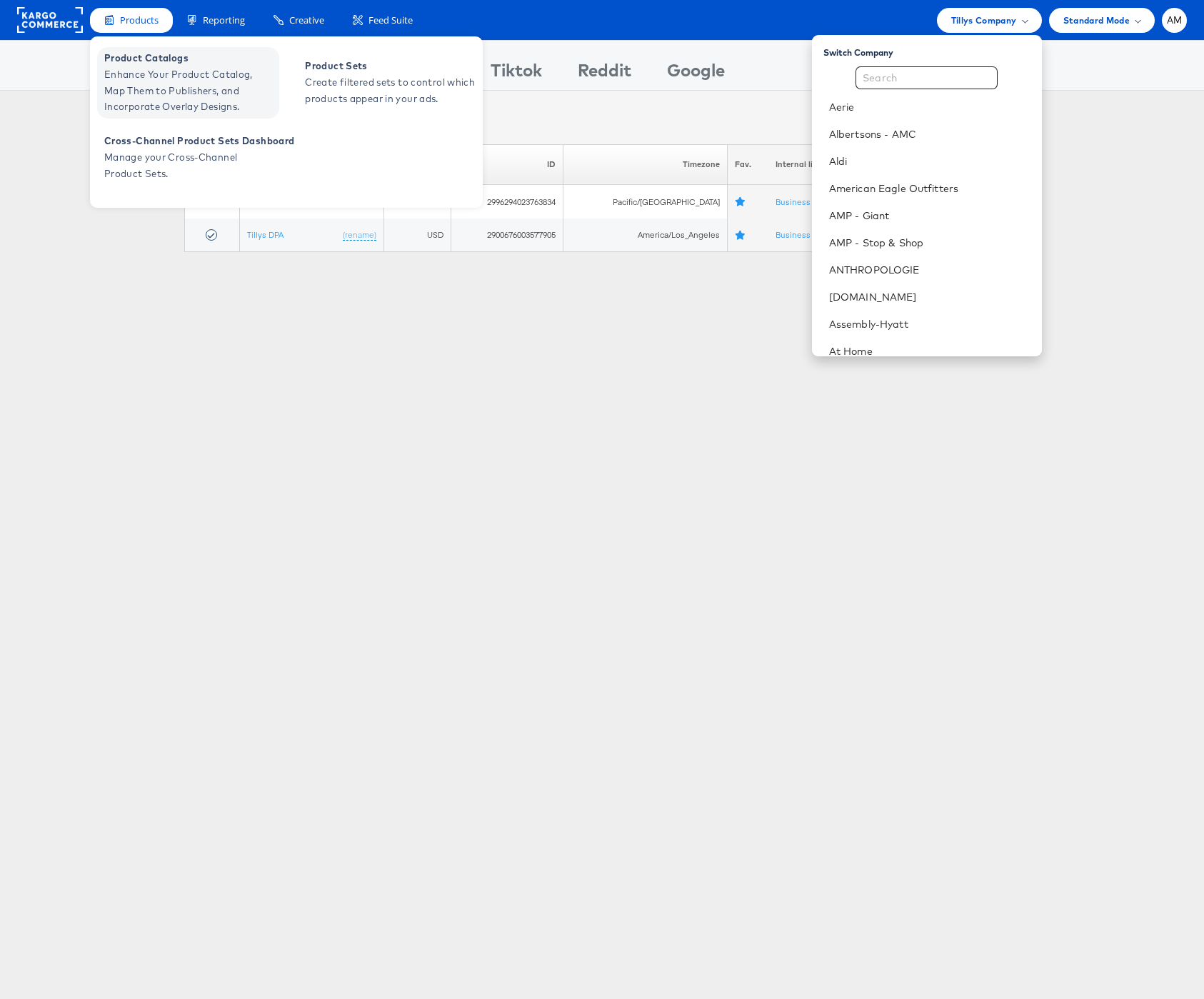
click at [128, 78] on span "Enhance Your Product Catalog, Map Them to Publishers, and Incorporate Overlay D…" at bounding box center [189, 91] width 171 height 49
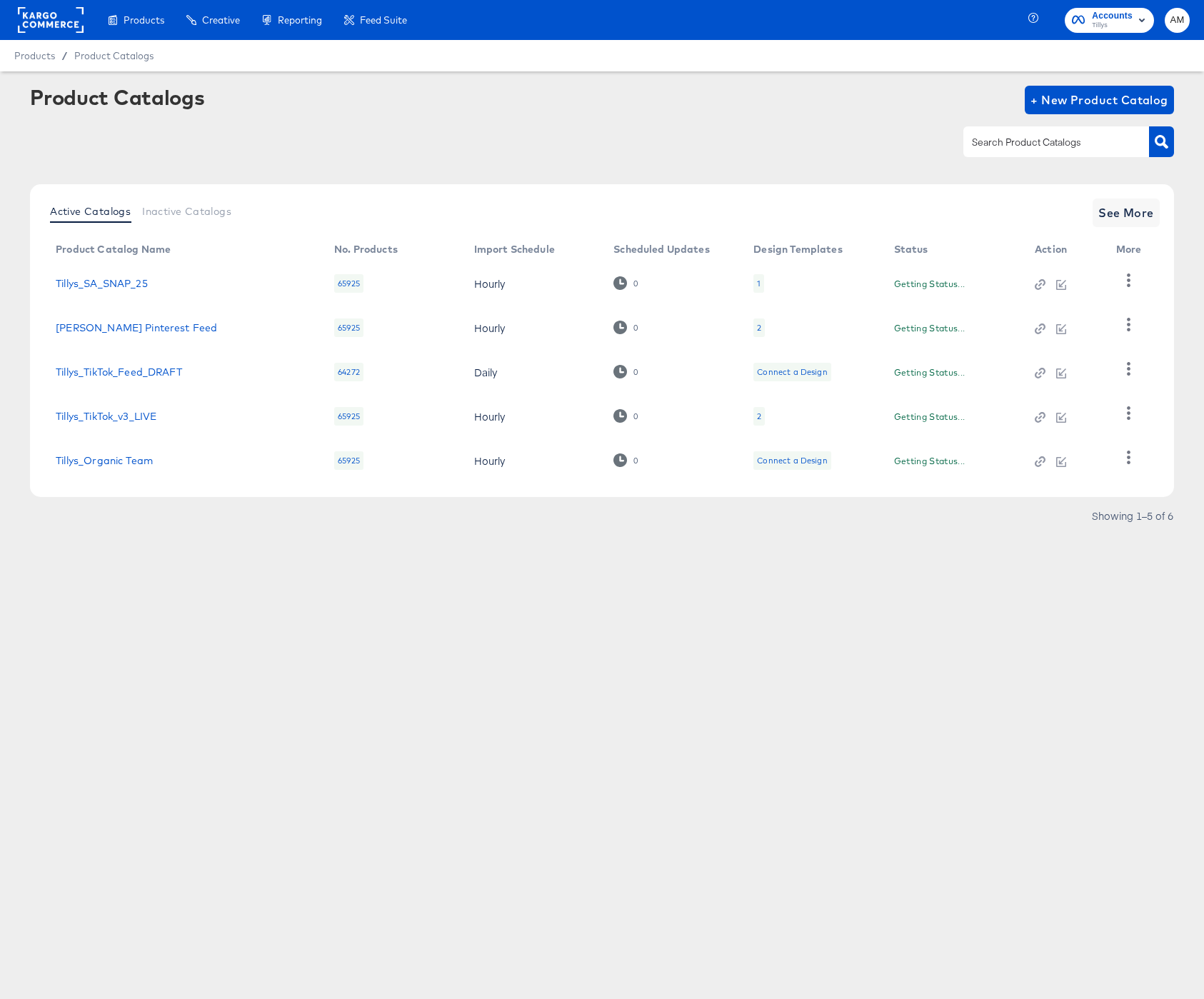
click at [47, 20] on rect at bounding box center [50, 20] width 66 height 26
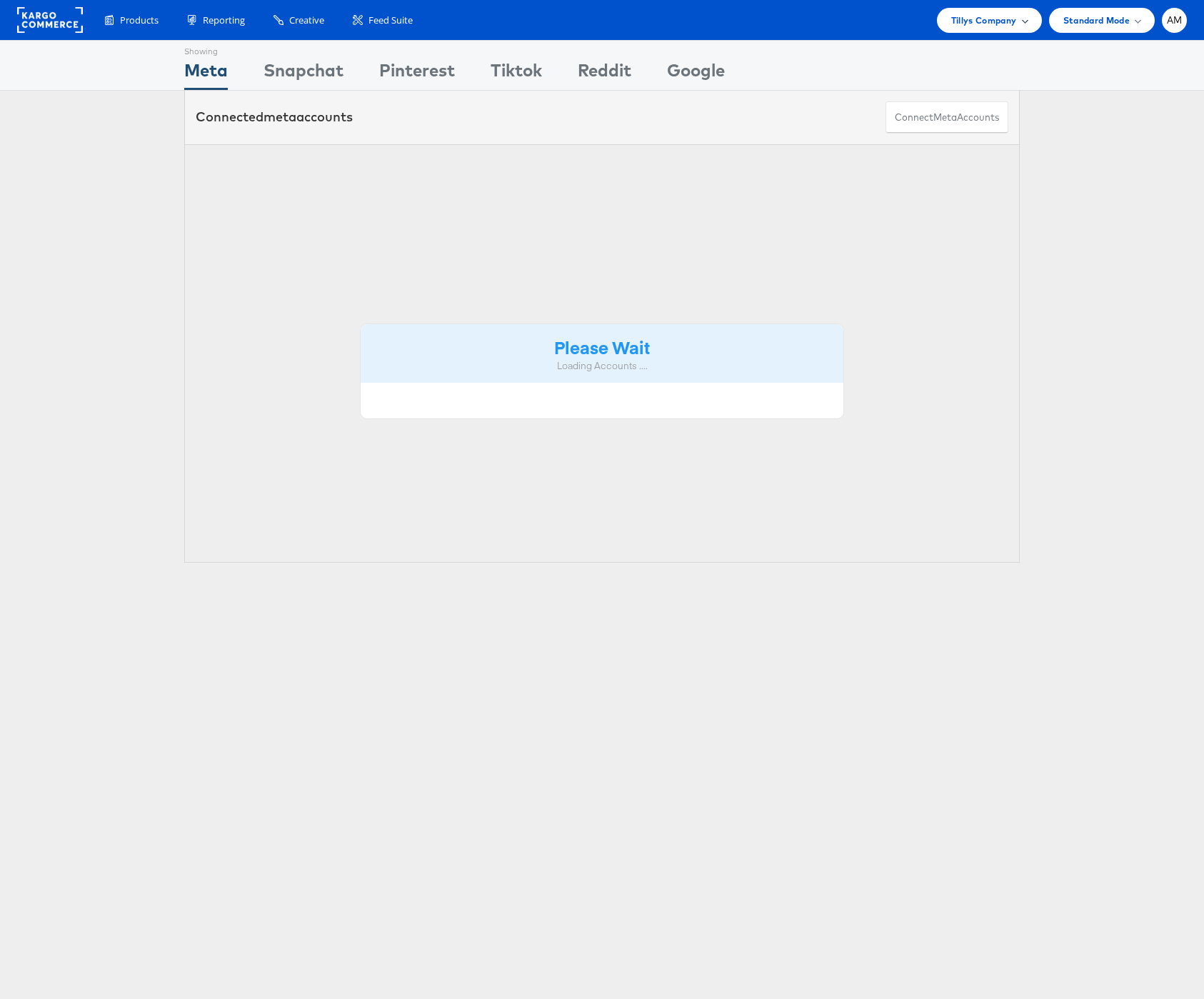
click at [957, 18] on span "Tillys Company" at bounding box center [983, 20] width 66 height 15
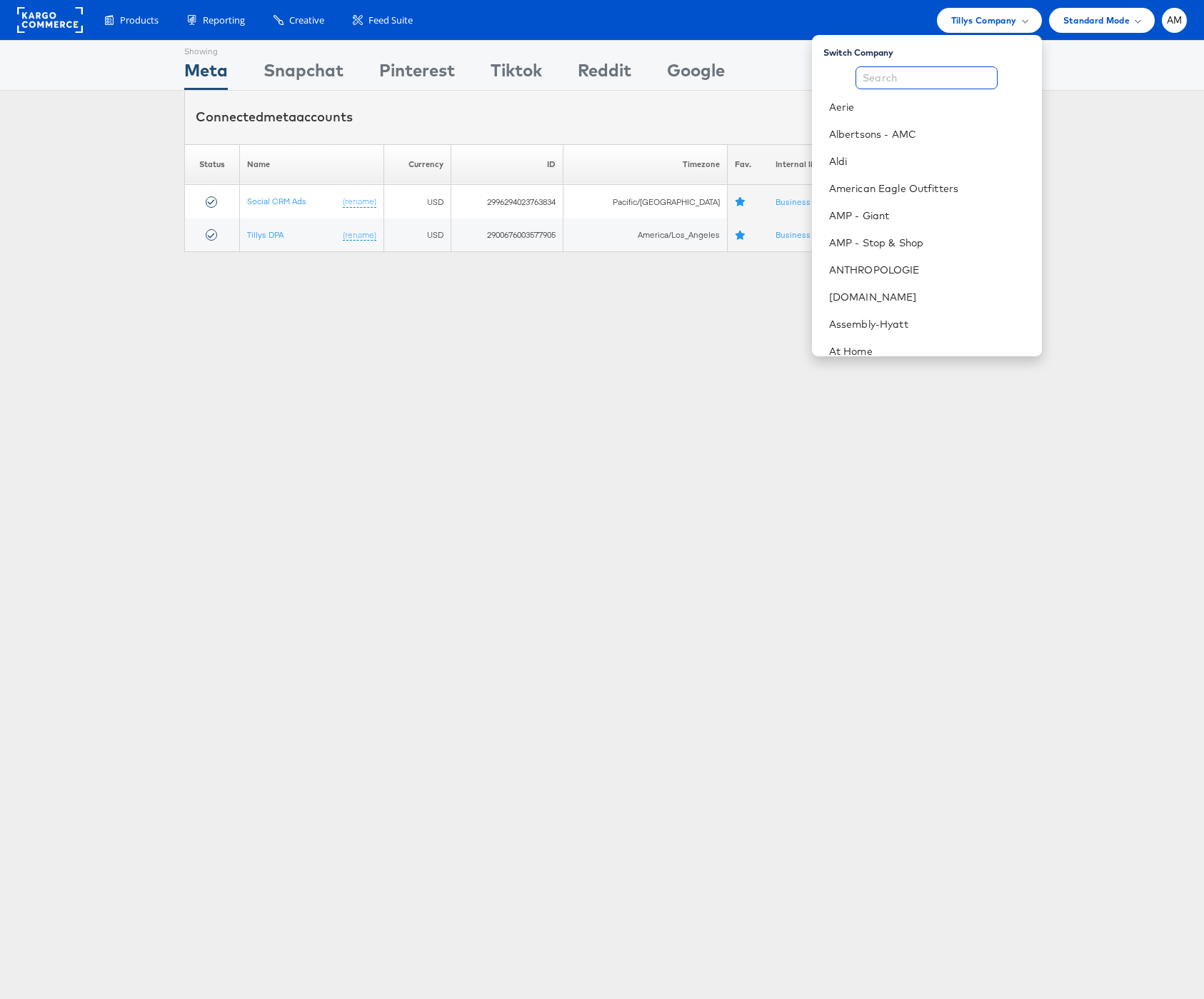
click at [943, 74] on input "text" at bounding box center [927, 78] width 142 height 23
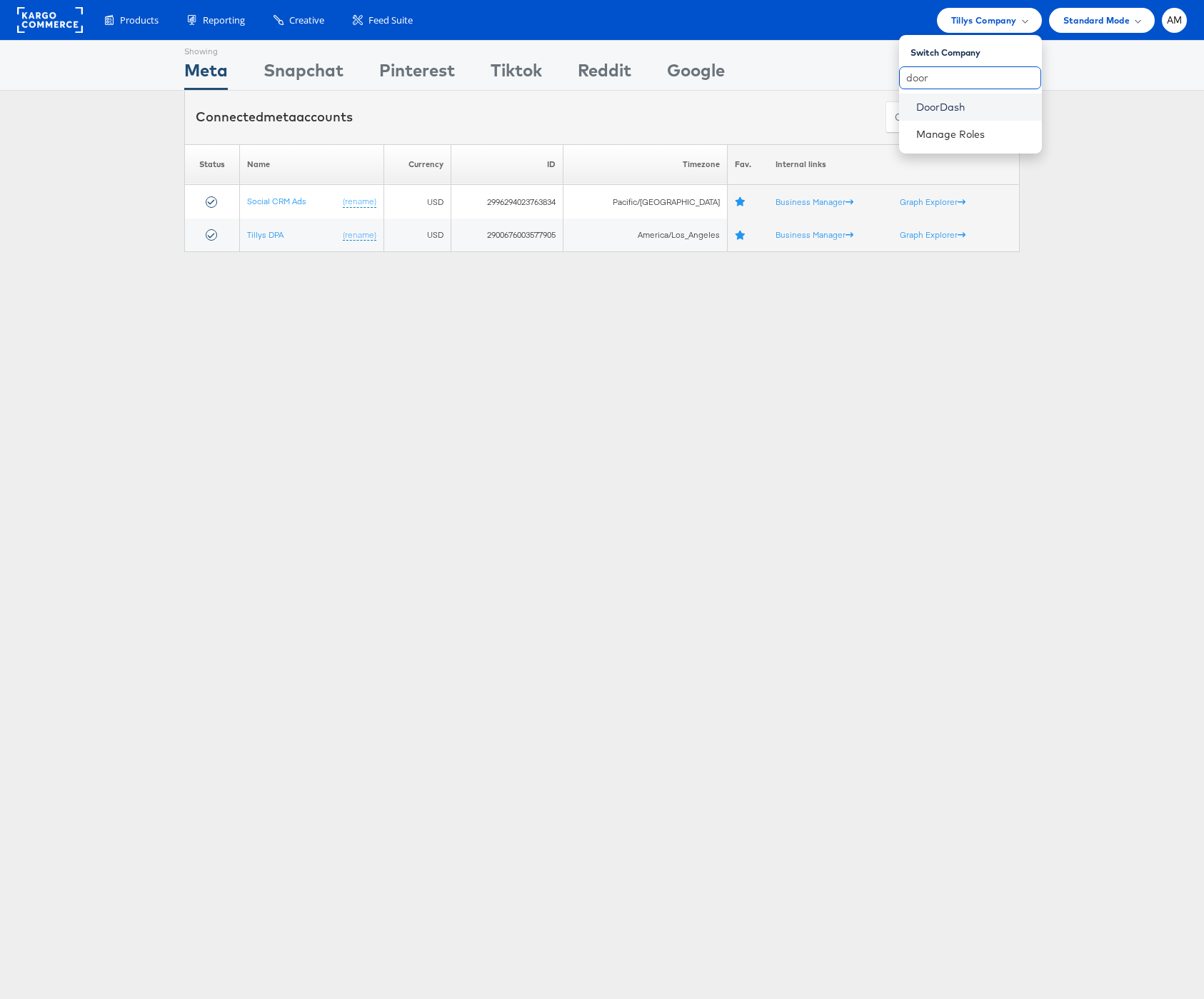
type input "door"
click at [946, 104] on link "DoorDash" at bounding box center [973, 106] width 115 height 14
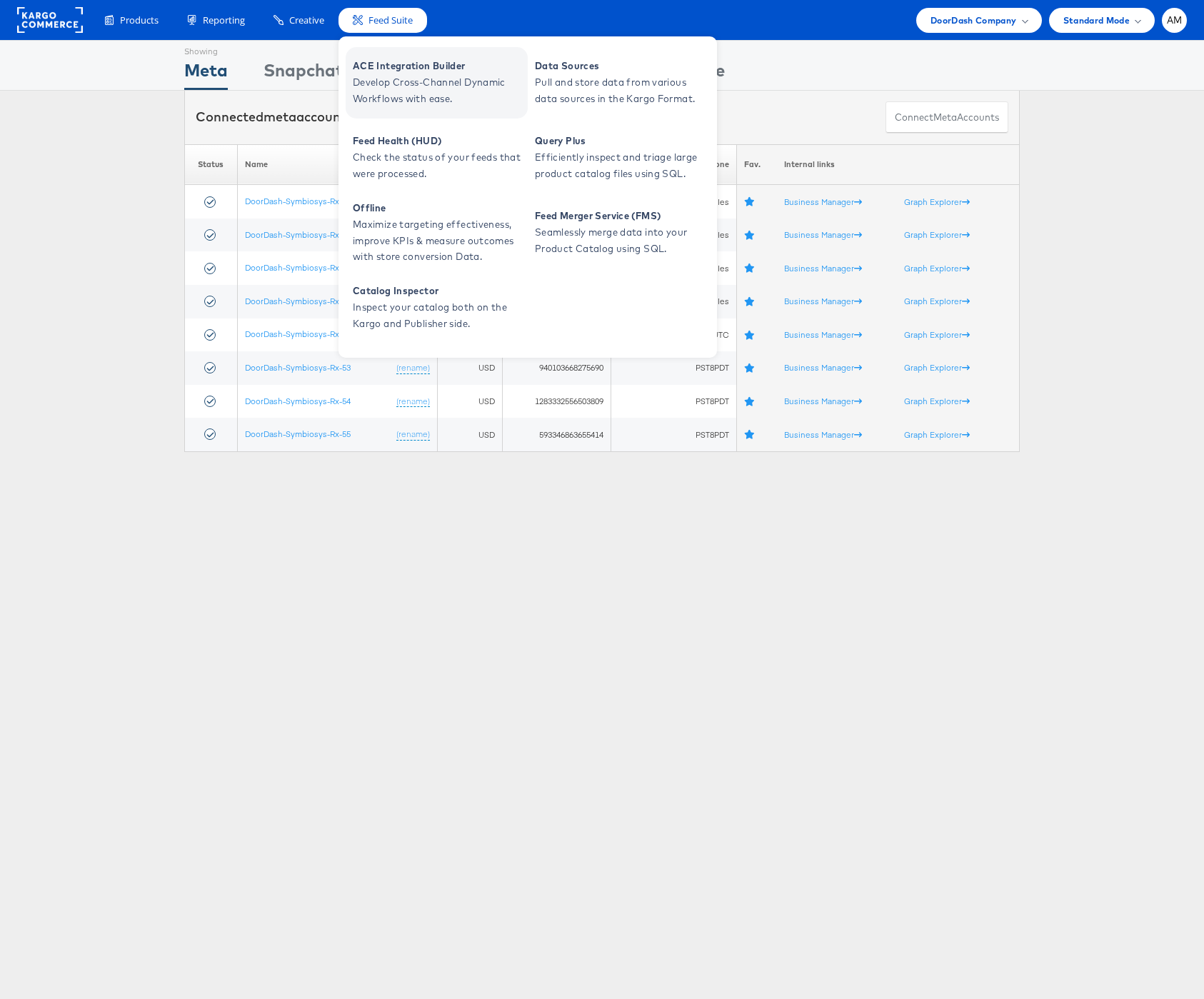
click at [366, 79] on span "Develop Cross-Channel Dynamic Workflows with ease." at bounding box center [438, 91] width 171 height 33
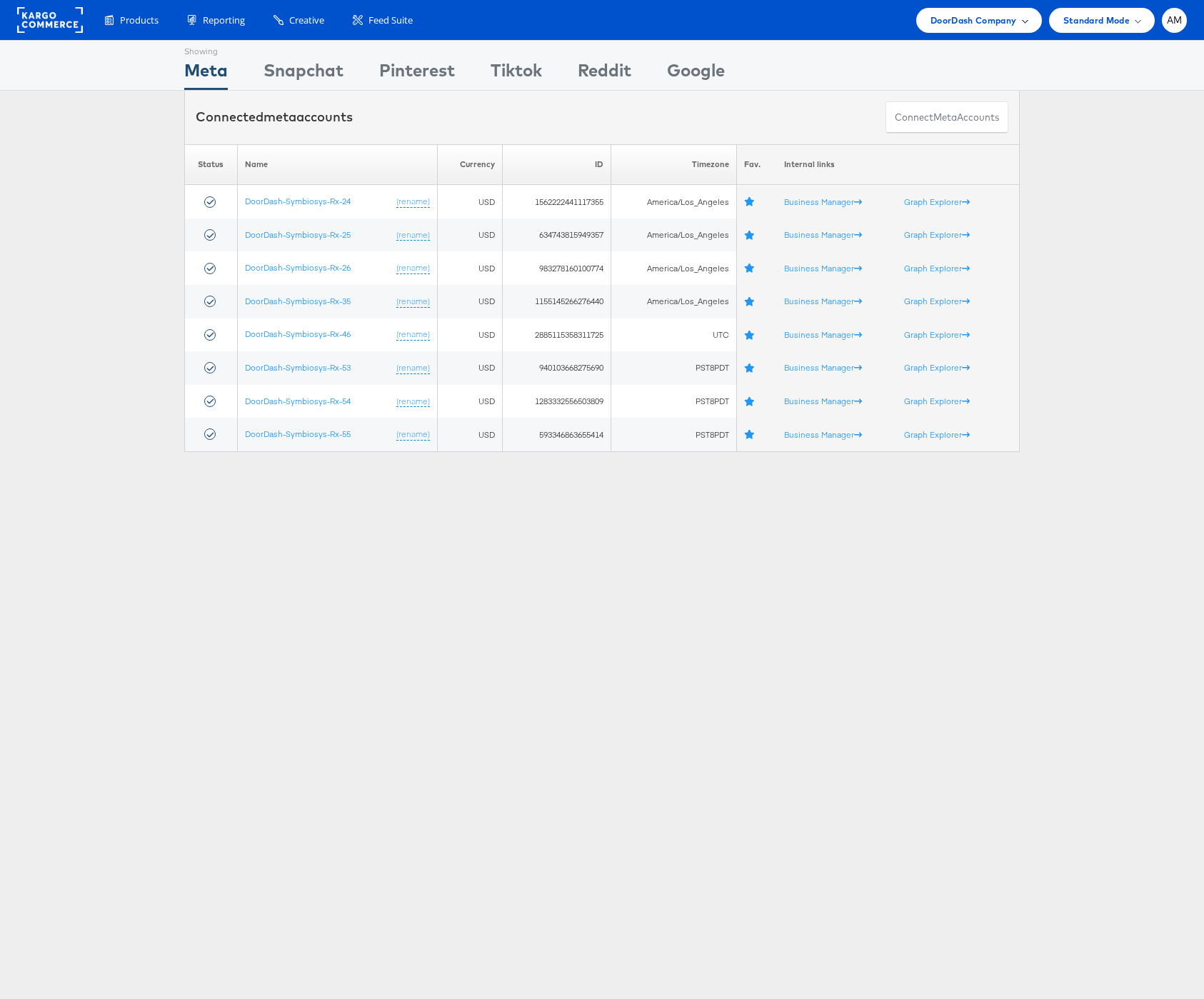
click at [934, 10] on div "DoorDash Company" at bounding box center [979, 20] width 126 height 25
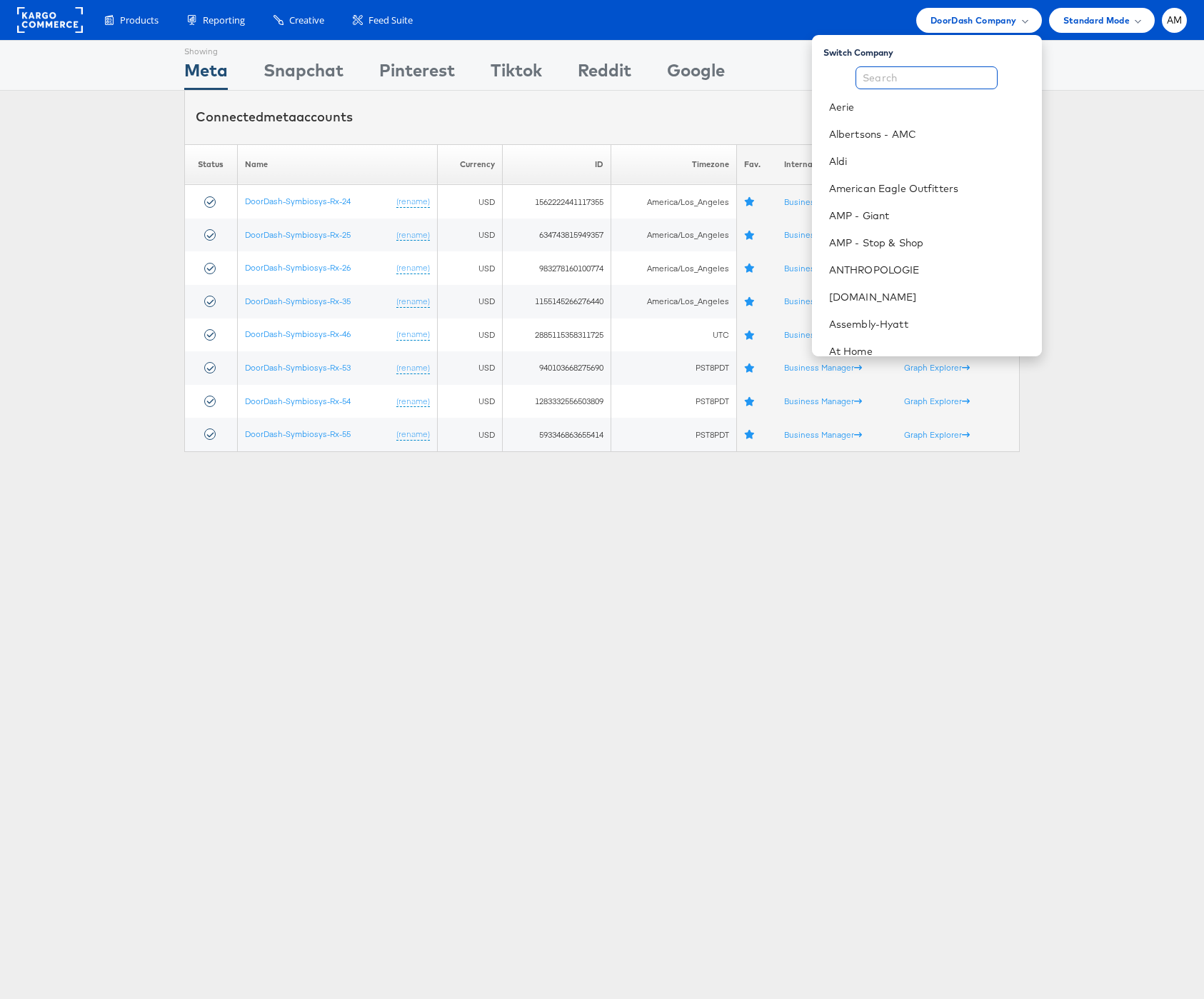
click at [917, 80] on input "text" at bounding box center [927, 78] width 142 height 23
click at [944, 20] on span "DoorDash Company" at bounding box center [974, 20] width 87 height 15
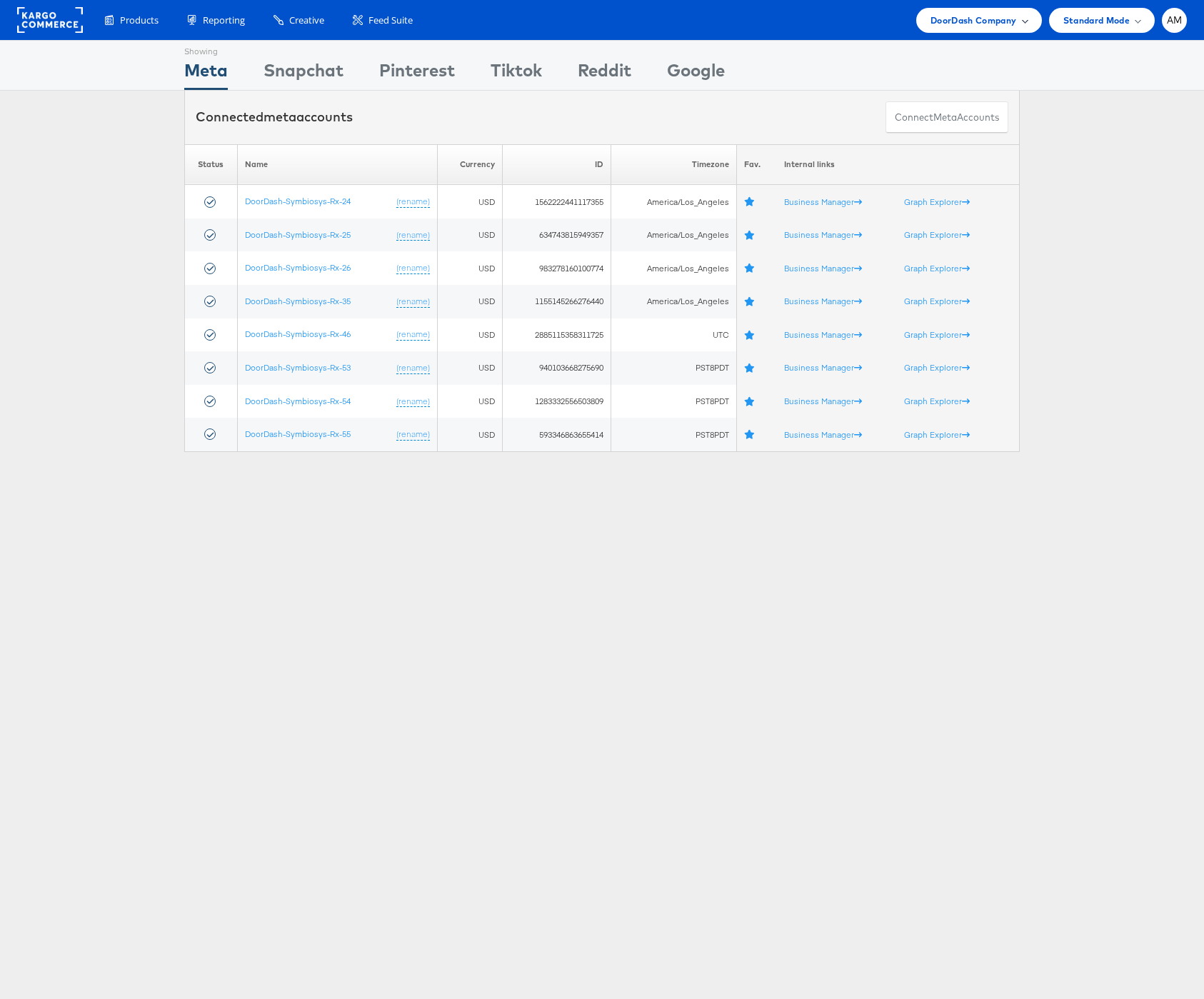
click at [944, 18] on span "DoorDash Company" at bounding box center [974, 20] width 87 height 15
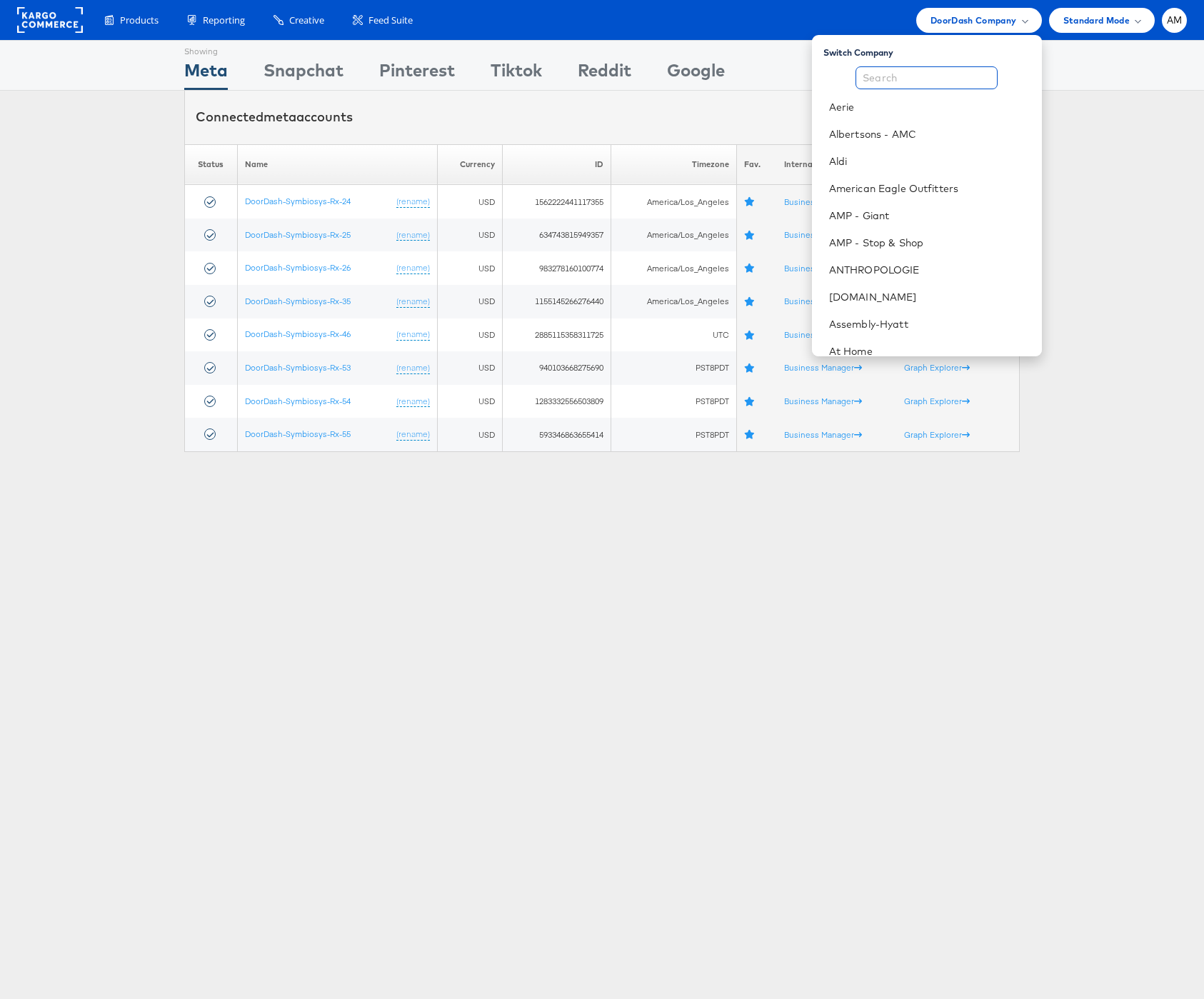
click at [922, 75] on input "text" at bounding box center [927, 78] width 142 height 23
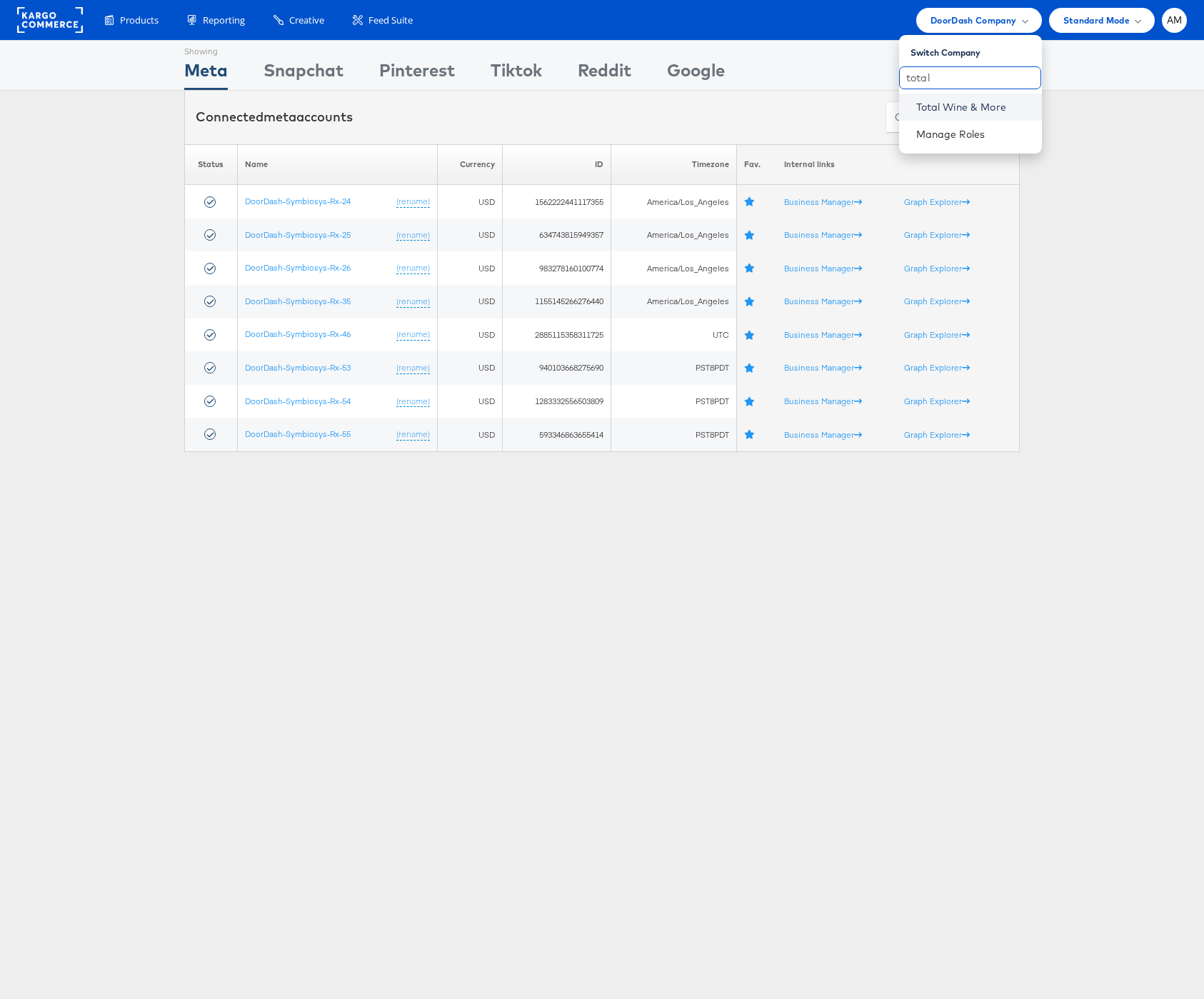
type input "total"
click at [932, 107] on link "Total Wine & More" at bounding box center [973, 106] width 115 height 14
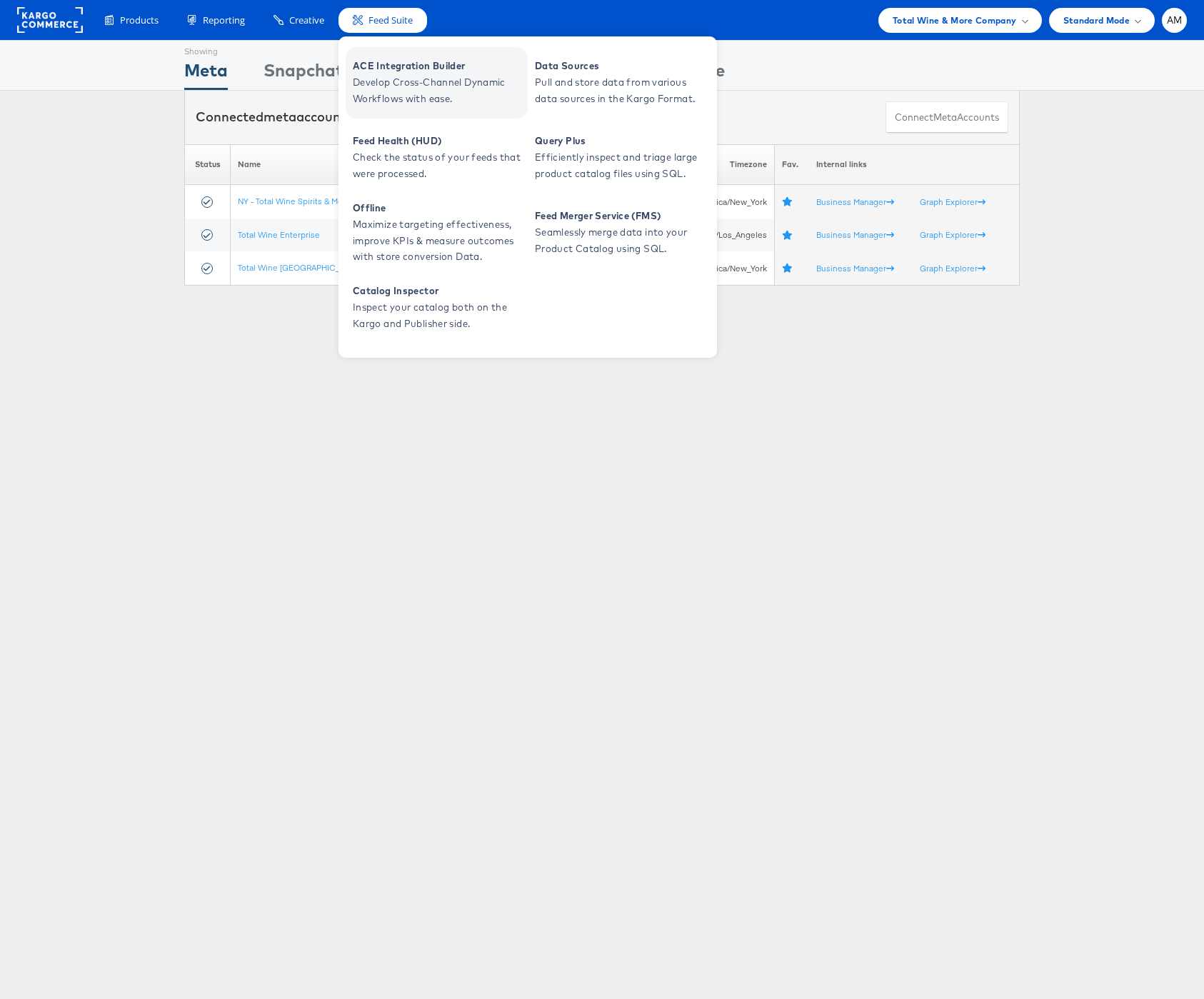
click at [444, 95] on span "Develop Cross-Channel Dynamic Workflows with ease." at bounding box center [438, 91] width 171 height 33
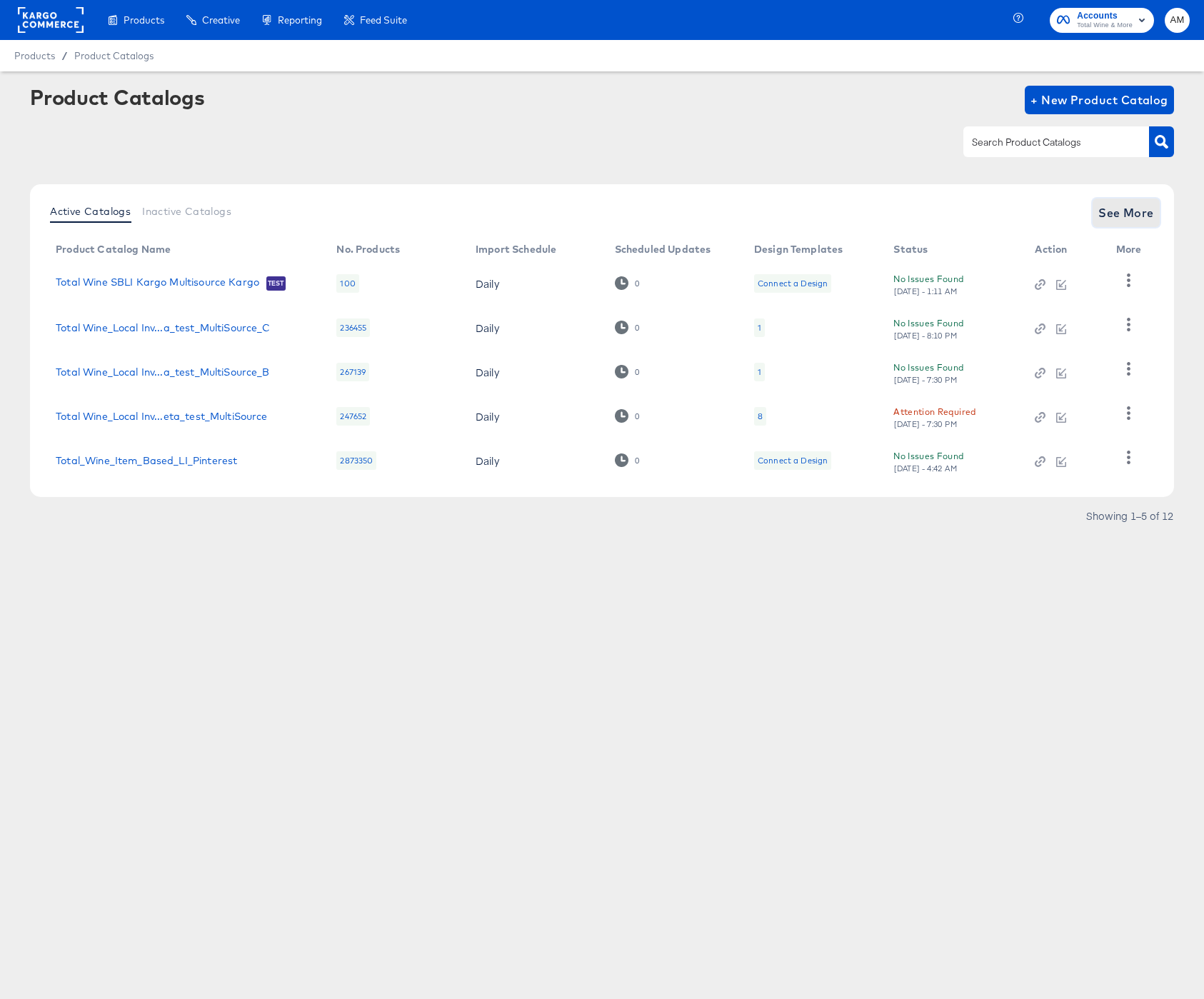
click at [1124, 212] on span "See More" at bounding box center [1126, 213] width 55 height 20
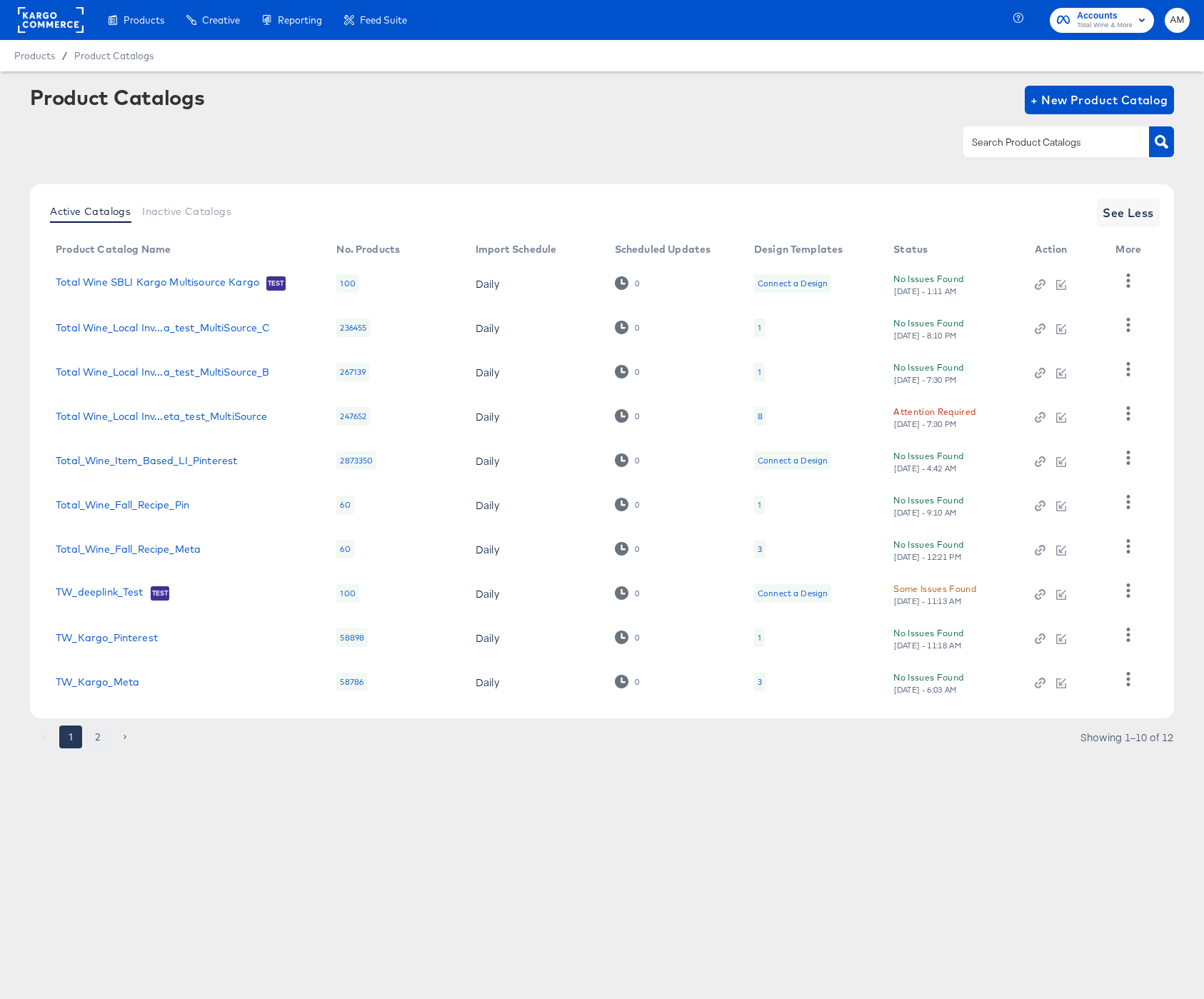
click at [92, 741] on button "2" at bounding box center [98, 737] width 23 height 23
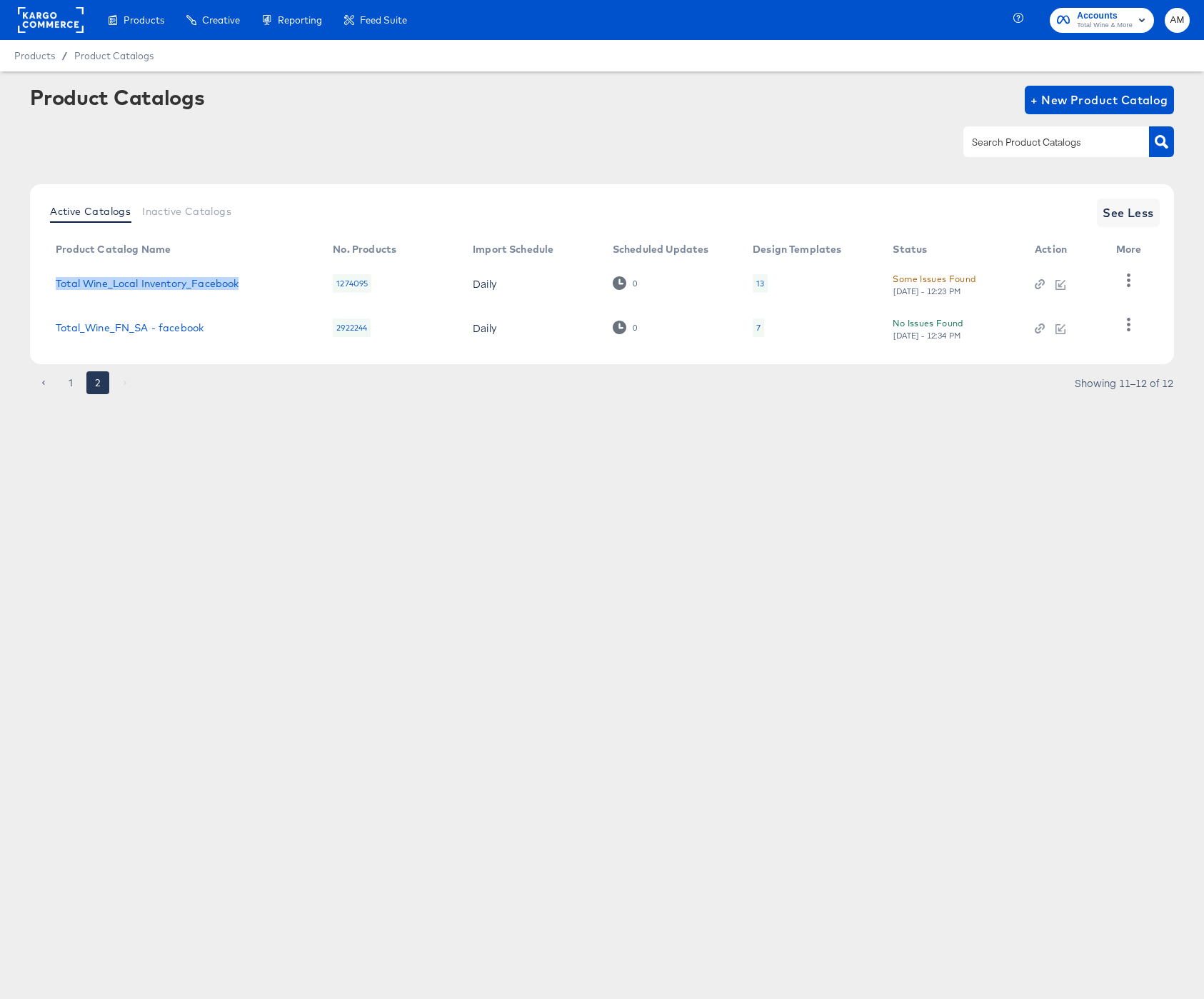
drag, startPoint x: 261, startPoint y: 282, endPoint x: 54, endPoint y: 280, distance: 207.0
click at [54, 280] on td "Total Wine_Local Inventory_Facebook" at bounding box center [183, 284] width 277 height 44
click at [184, 283] on link "Total Wine_Local Inventory_Facebook" at bounding box center [147, 284] width 183 height 11
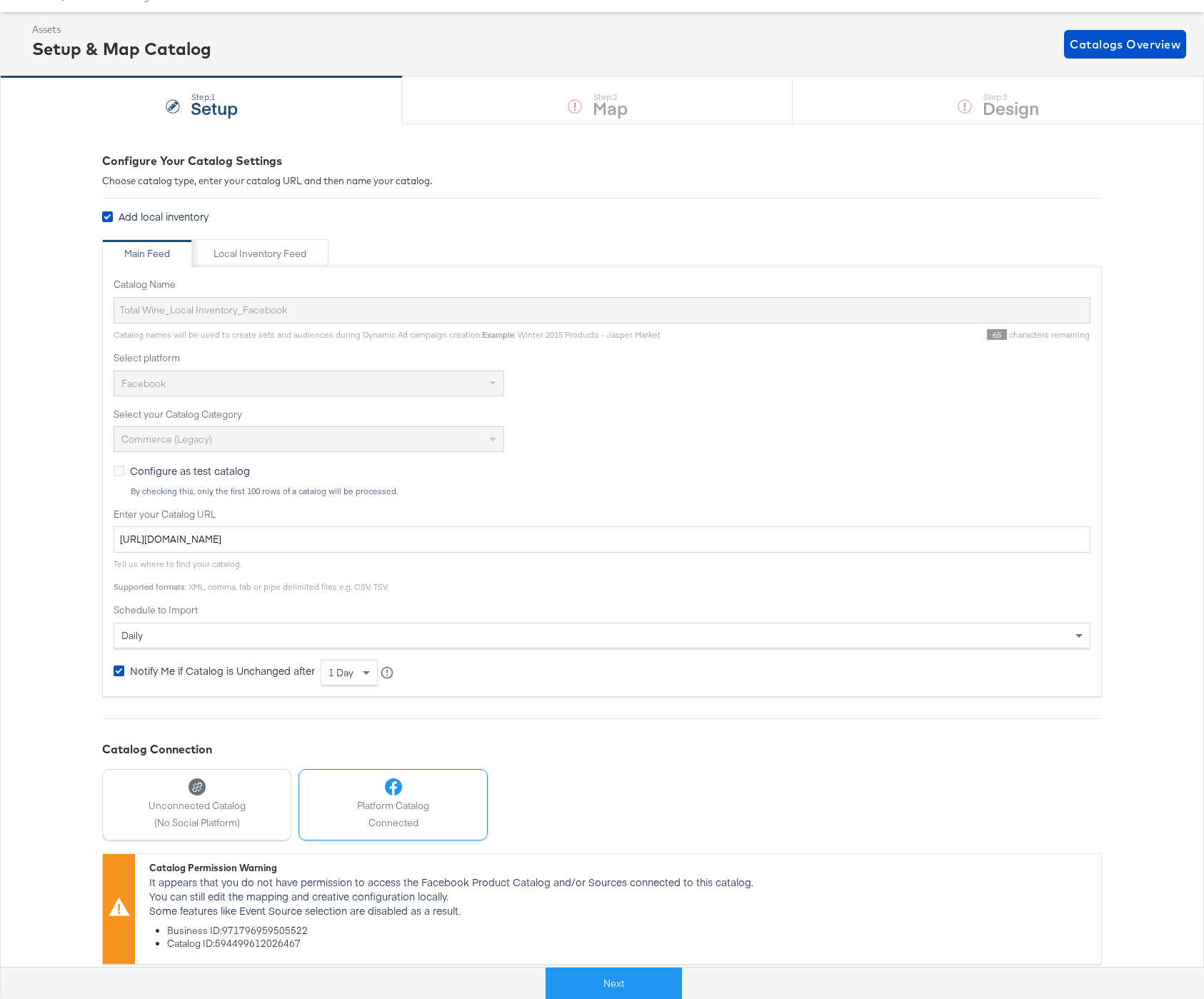
scroll to position [63, 0]
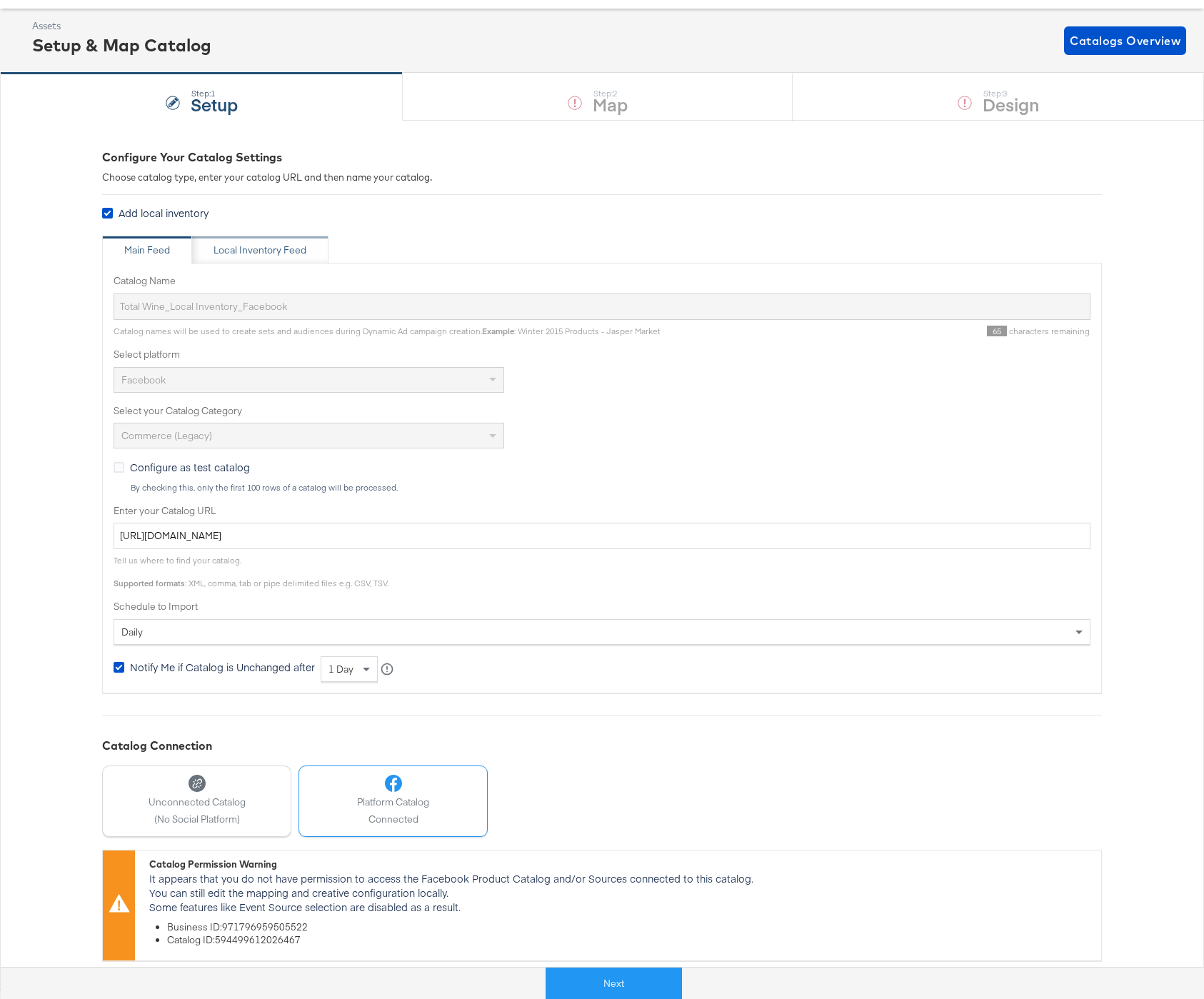
click at [224, 245] on div "Local Inventory Feed" at bounding box center [260, 250] width 92 height 14
type input "Local Inventory Feed for Total Wine"
type input "https://ace.stitcherads.com/exports/1314/universal/none/universal/export.csv"
